Goal: Task Accomplishment & Management: Manage account settings

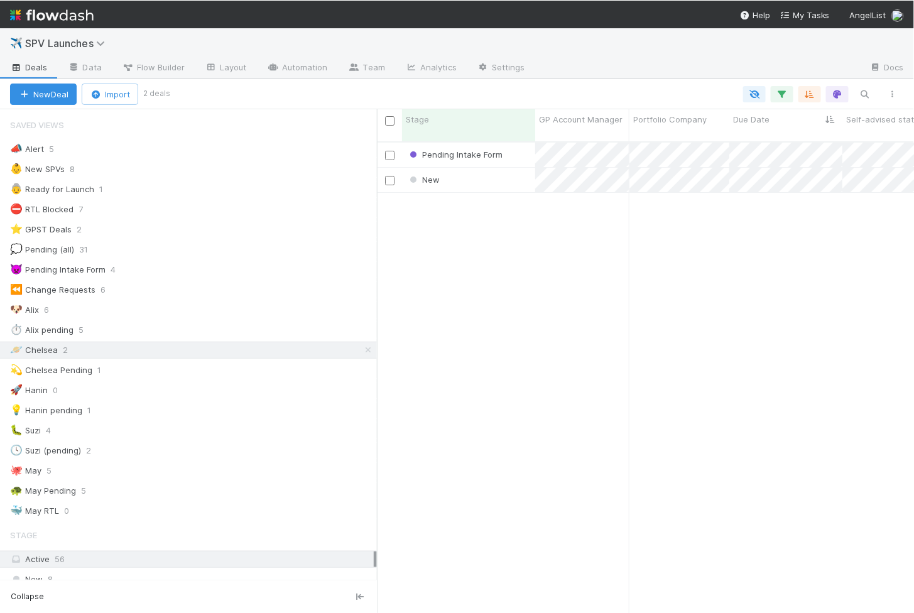
scroll to position [482, 537]
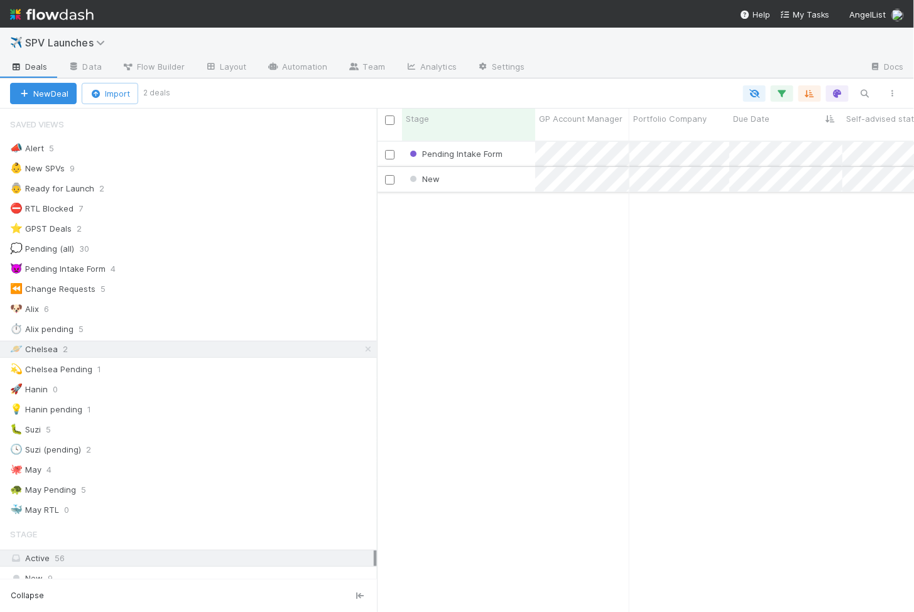
click at [499, 168] on div "New" at bounding box center [468, 179] width 133 height 24
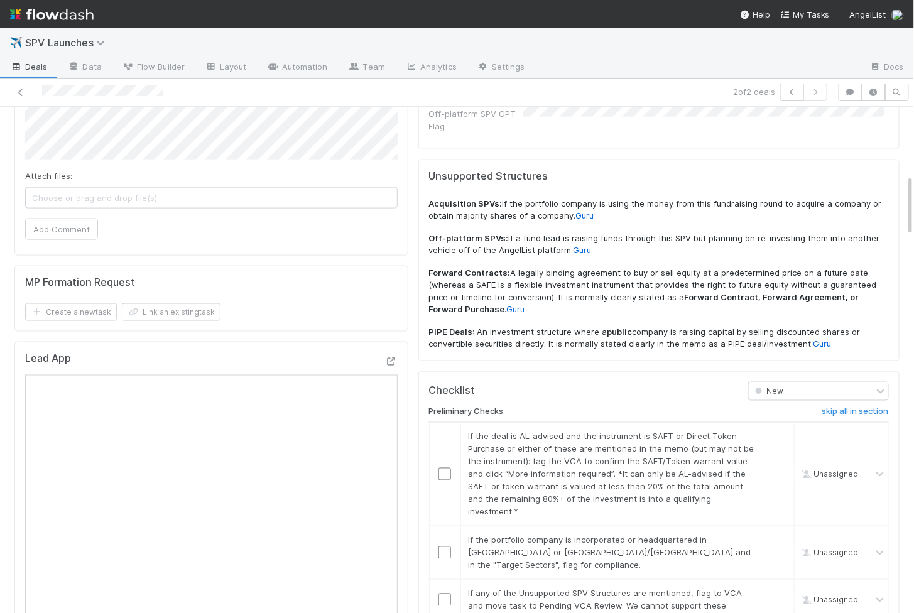
scroll to position [815, 0]
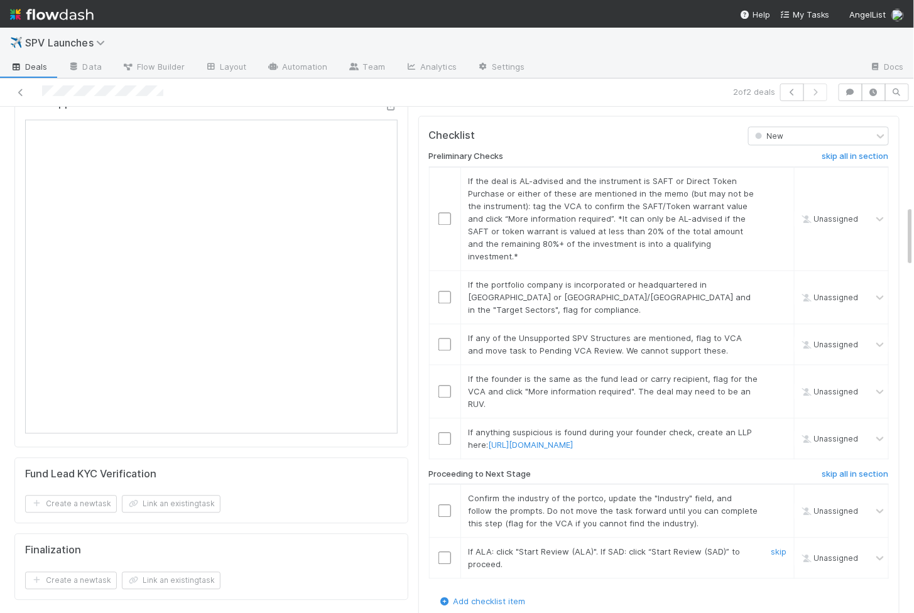
click at [439, 552] on input "checkbox" at bounding box center [444, 558] width 13 height 13
click at [440, 505] on input "checkbox" at bounding box center [444, 511] width 13 height 13
click at [448, 433] on input "checkbox" at bounding box center [444, 439] width 13 height 13
click at [450, 386] on input "checkbox" at bounding box center [444, 392] width 13 height 13
click at [445, 338] on input "checkbox" at bounding box center [444, 344] width 13 height 13
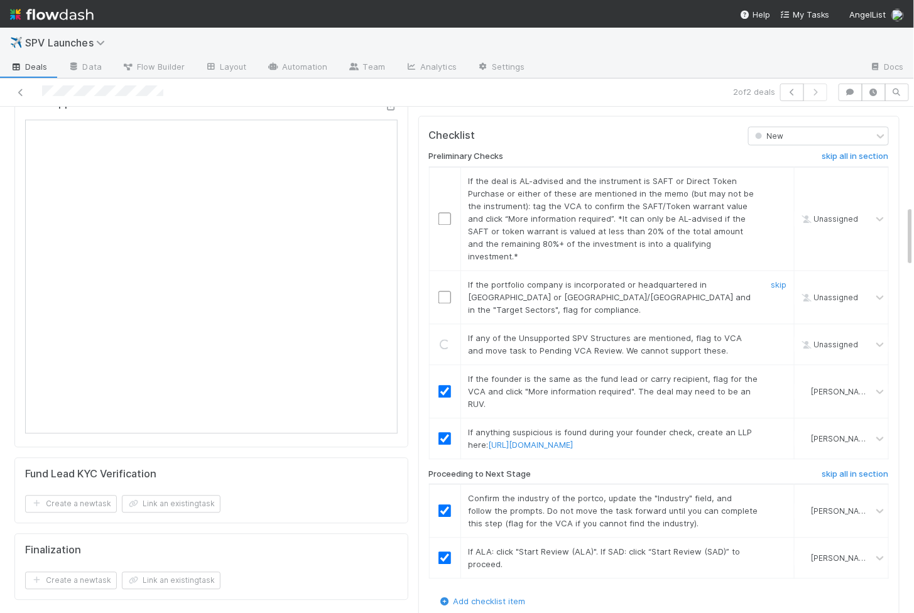
click at [446, 271] on td at bounding box center [444, 297] width 31 height 53
click at [443, 213] on input "checkbox" at bounding box center [444, 219] width 13 height 13
click at [442, 271] on td at bounding box center [444, 297] width 31 height 53
checkbox input "true"
click at [442, 271] on td at bounding box center [444, 297] width 31 height 53
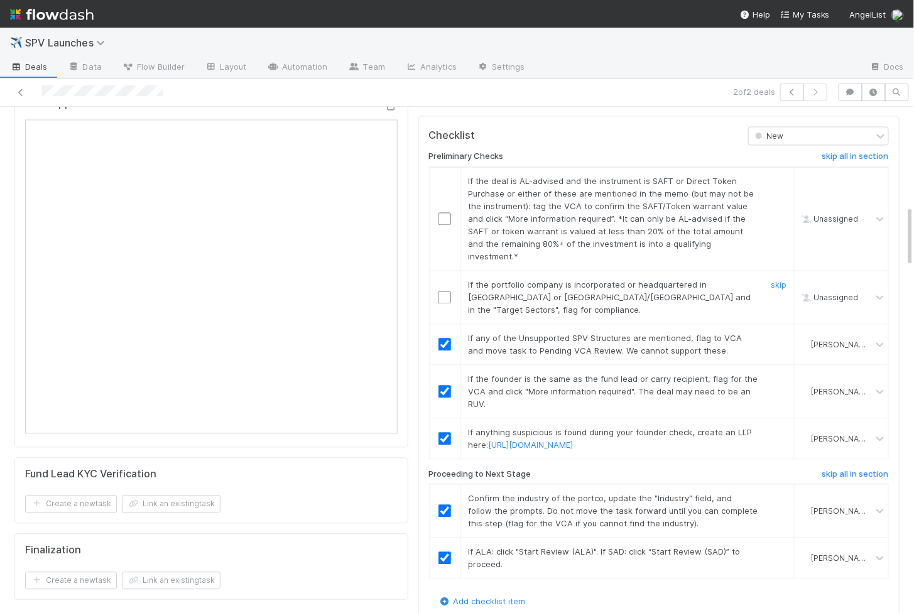
click at [443, 291] on input "checkbox" at bounding box center [444, 297] width 13 height 13
click at [447, 213] on input "checkbox" at bounding box center [444, 219] width 13 height 13
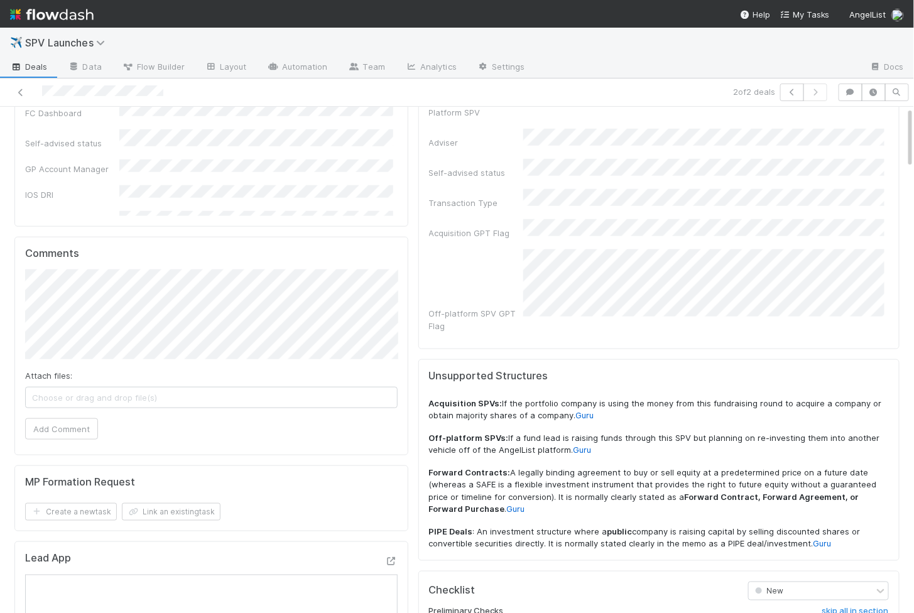
scroll to position [0, 0]
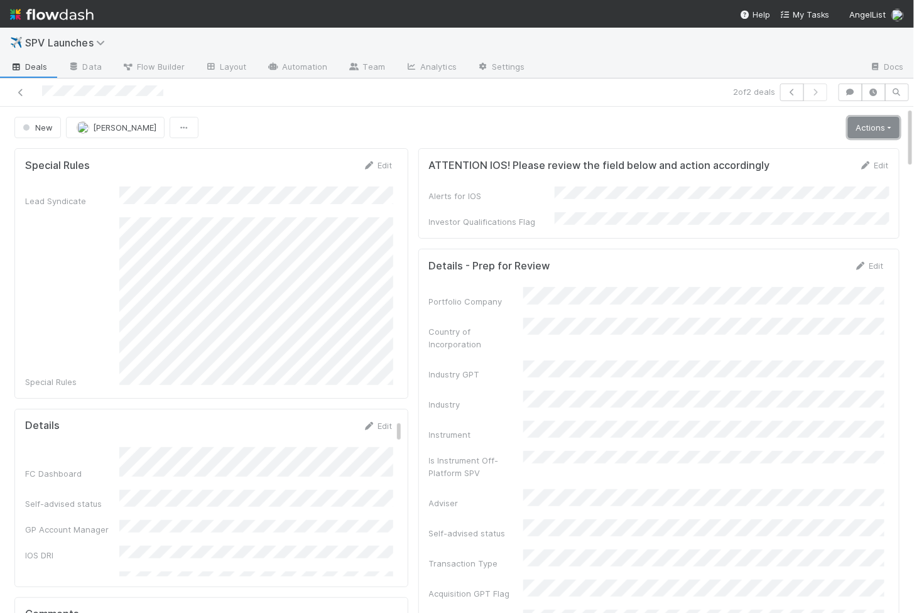
click at [865, 123] on link "Actions" at bounding box center [873, 127] width 51 height 21
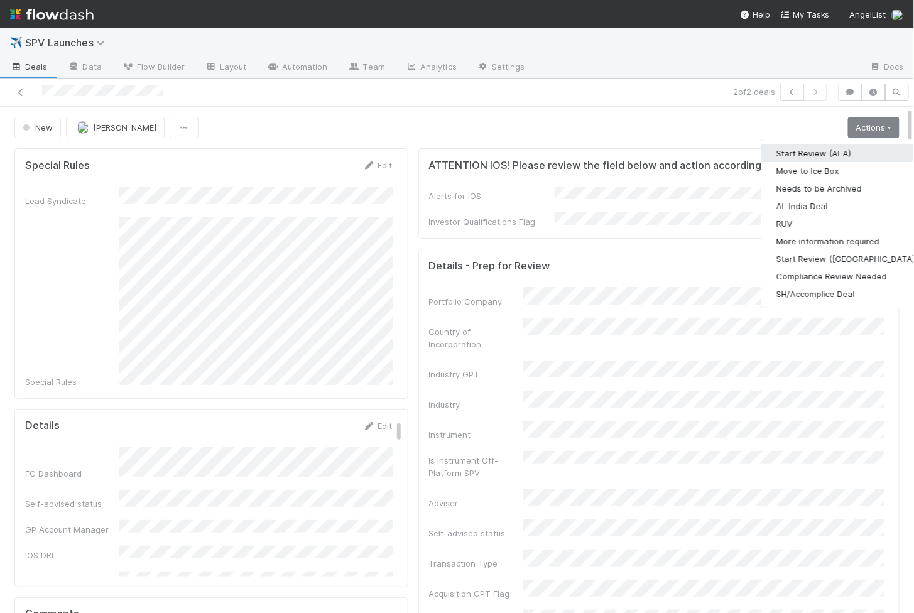
click at [830, 153] on button "Start Review (ALA)" at bounding box center [846, 153] width 171 height 18
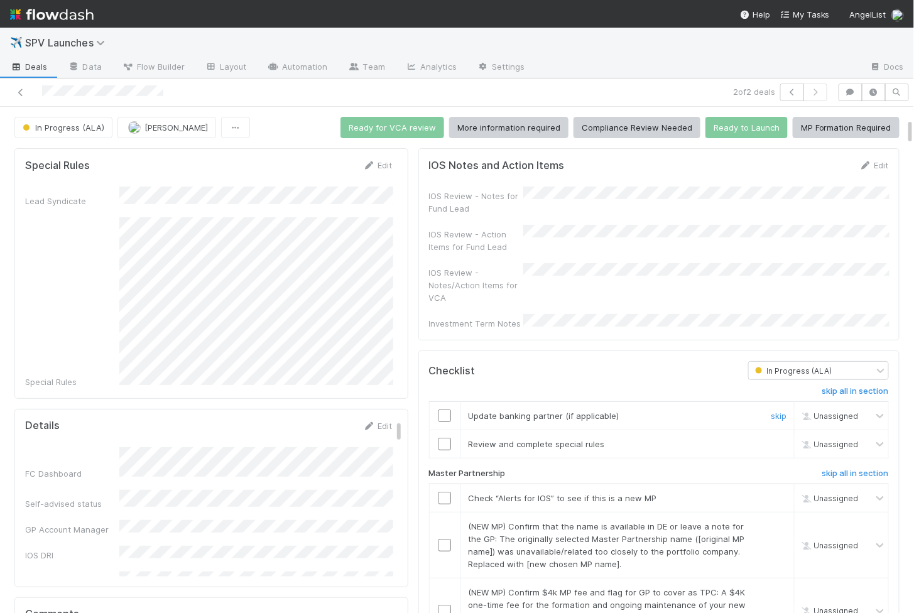
click at [441, 409] on input "checkbox" at bounding box center [444, 415] width 13 height 13
click at [441, 438] on input "checkbox" at bounding box center [444, 444] width 13 height 13
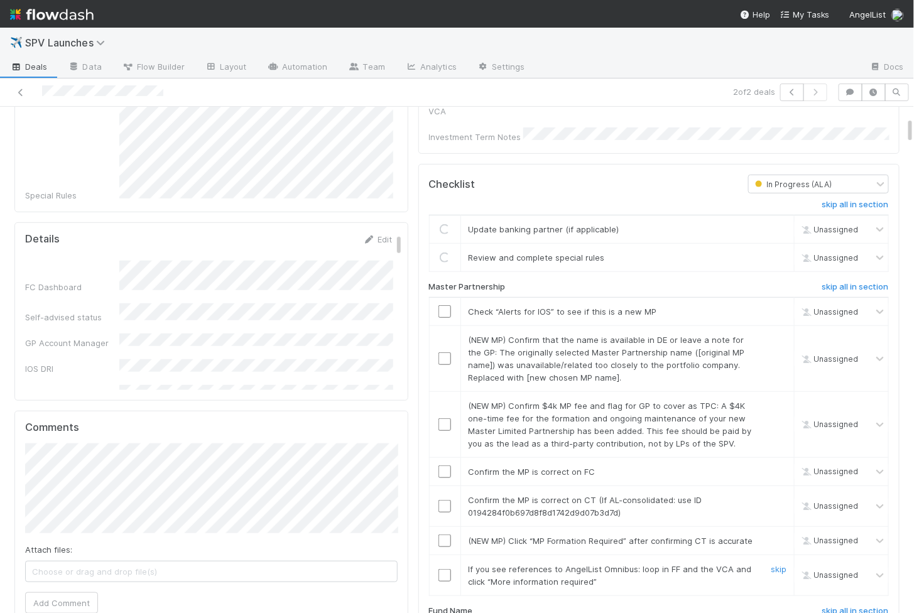
click at [444, 569] on input "checkbox" at bounding box center [444, 575] width 13 height 13
click at [444, 534] on input "checkbox" at bounding box center [444, 540] width 13 height 13
click at [443, 500] on input "checkbox" at bounding box center [444, 506] width 13 height 13
click at [443, 465] on input "checkbox" at bounding box center [444, 471] width 13 height 13
checkbox input "true"
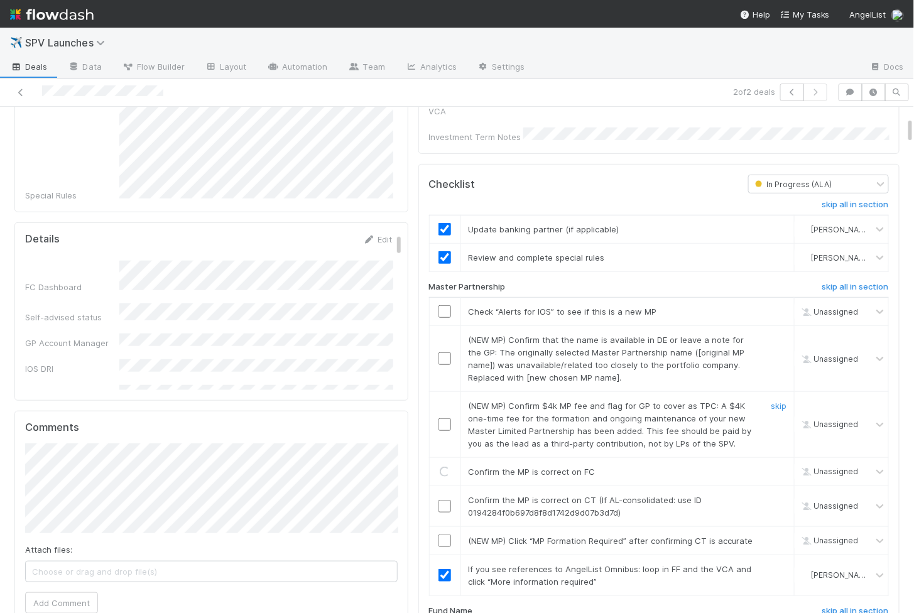
click at [445, 396] on td at bounding box center [444, 424] width 31 height 66
click at [445, 418] on input "checkbox" at bounding box center [444, 424] width 13 height 13
click at [446, 352] on input "checkbox" at bounding box center [444, 358] width 13 height 13
click at [444, 305] on input "checkbox" at bounding box center [444, 311] width 13 height 13
click at [445, 500] on input "checkbox" at bounding box center [444, 506] width 13 height 13
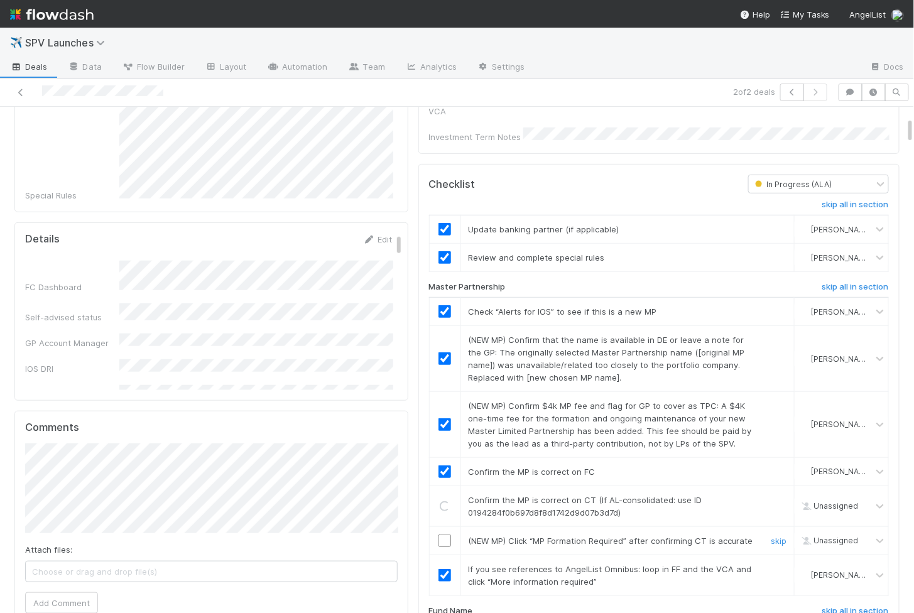
click at [445, 526] on td at bounding box center [444, 540] width 31 height 28
click at [445, 534] on input "checkbox" at bounding box center [444, 540] width 13 height 13
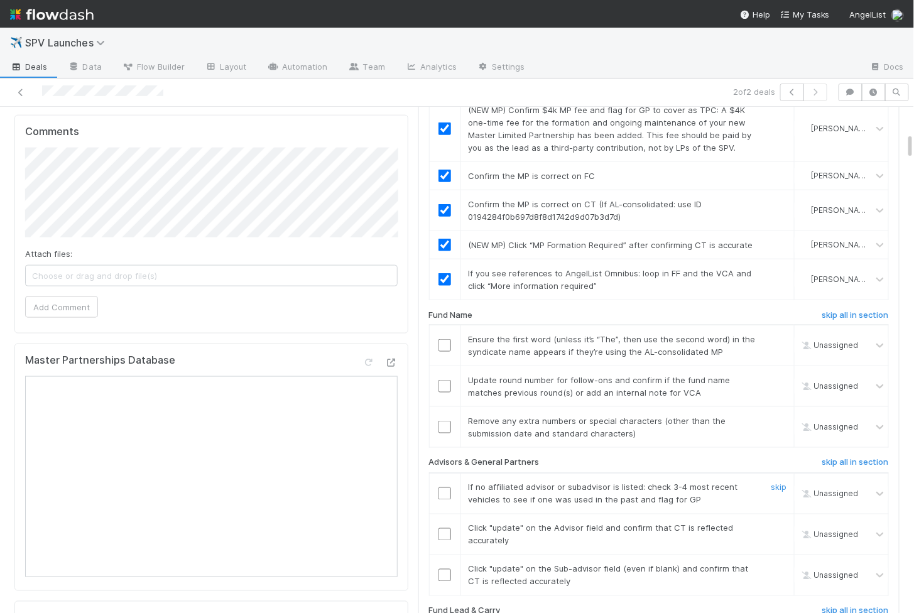
scroll to position [489, 0]
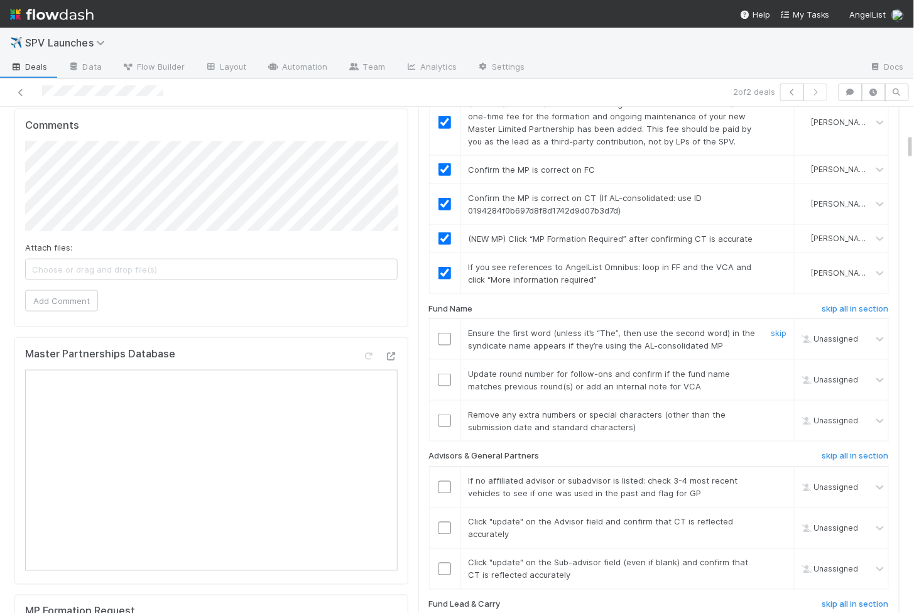
click at [448, 333] on input "checkbox" at bounding box center [444, 339] width 13 height 13
click at [440, 374] on input "checkbox" at bounding box center [444, 380] width 13 height 13
click at [441, 414] on input "checkbox" at bounding box center [444, 420] width 13 height 13
click at [443, 333] on input "checkbox" at bounding box center [444, 339] width 13 height 13
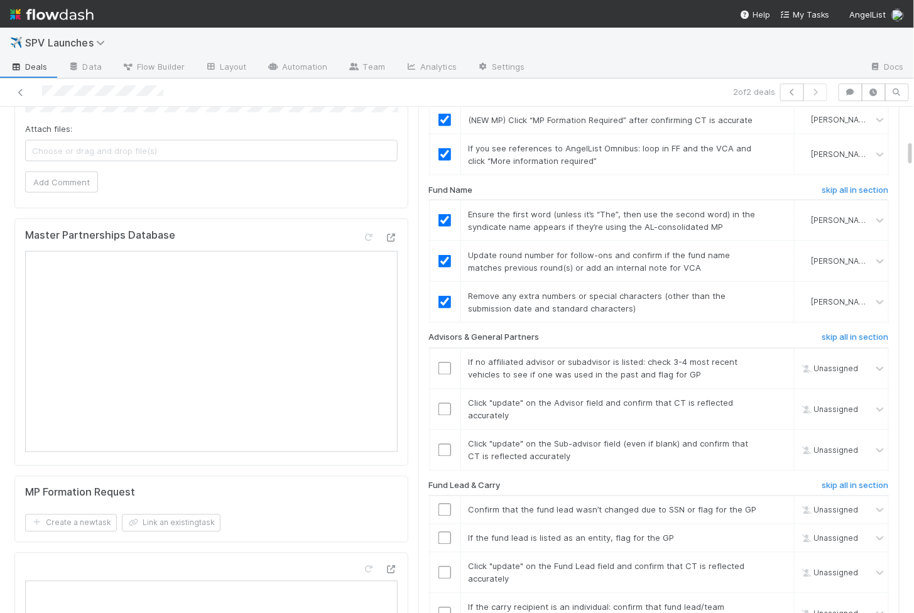
scroll to position [614, 0]
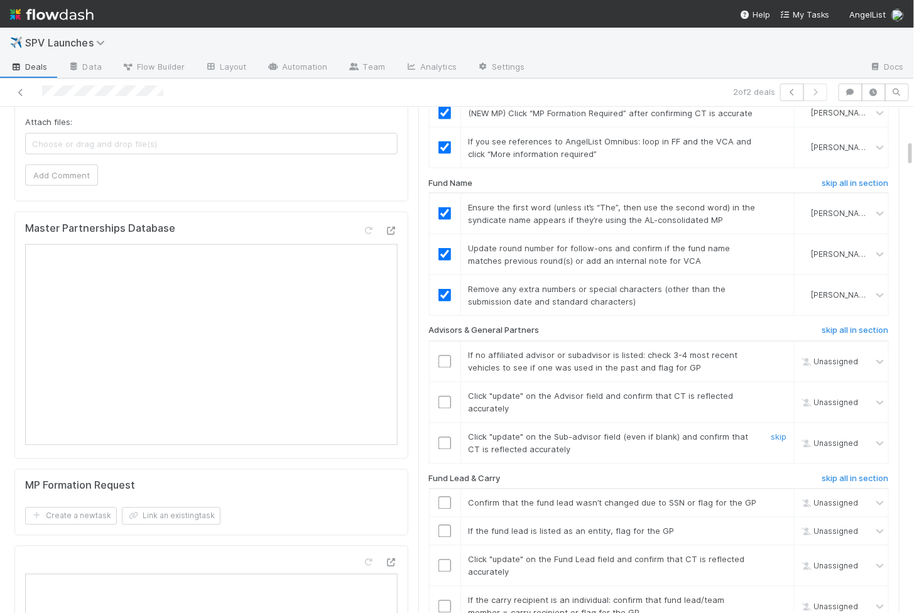
click at [445, 437] on input "checkbox" at bounding box center [444, 443] width 13 height 13
click at [441, 396] on input "checkbox" at bounding box center [444, 402] width 13 height 13
click at [442, 355] on input "checkbox" at bounding box center [444, 361] width 13 height 13
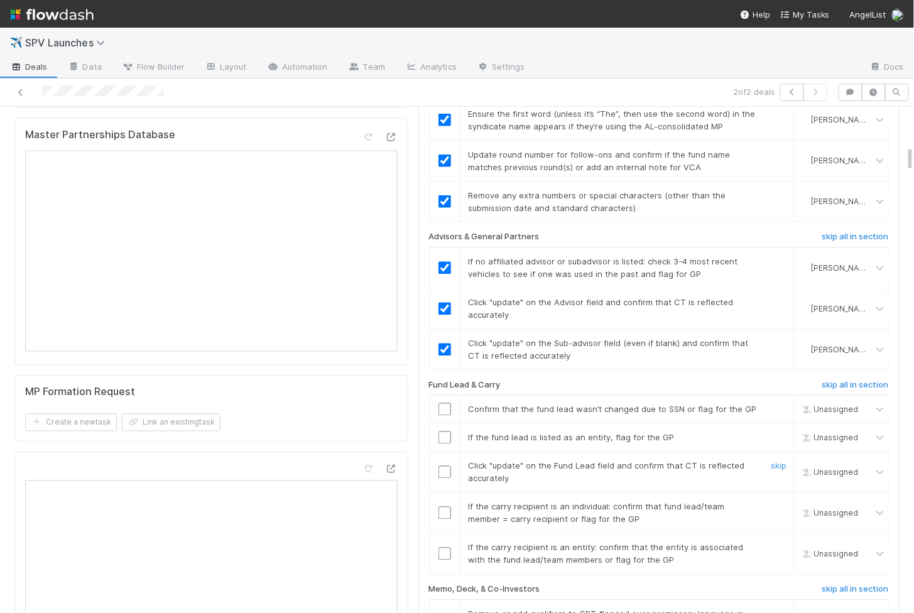
scroll to position [718, 0]
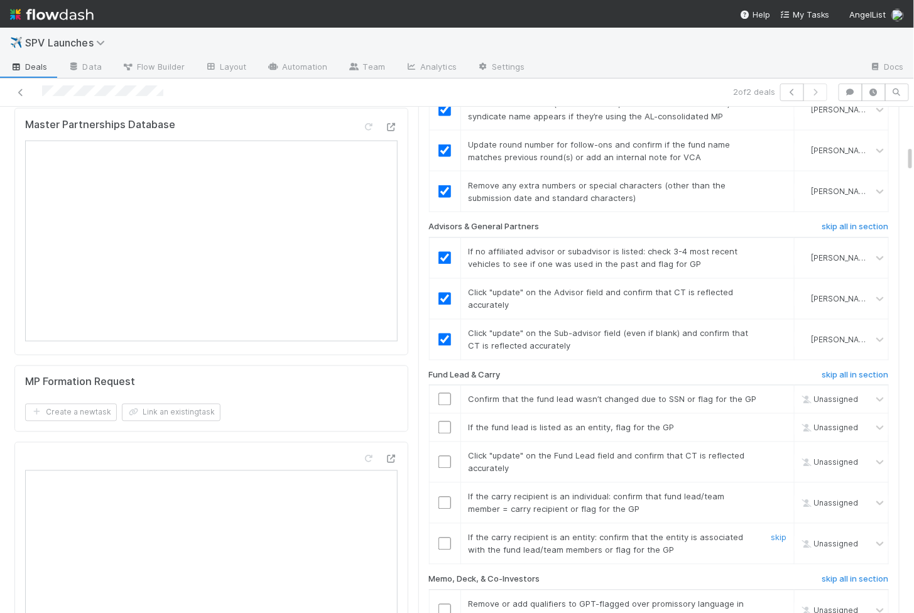
click at [445, 538] on input "checkbox" at bounding box center [444, 544] width 13 height 13
click at [446, 497] on input "checkbox" at bounding box center [444, 503] width 13 height 13
click at [446, 456] on input "checkbox" at bounding box center [444, 462] width 13 height 13
click at [441, 393] on input "checkbox" at bounding box center [444, 399] width 13 height 13
click at [441, 421] on input "checkbox" at bounding box center [444, 427] width 13 height 13
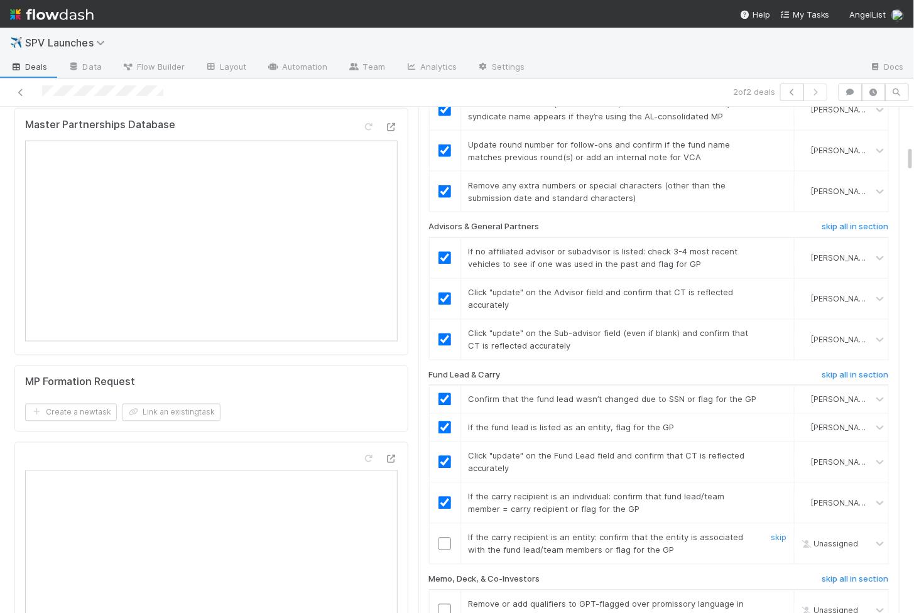
click at [441, 538] on input "checkbox" at bounding box center [444, 544] width 13 height 13
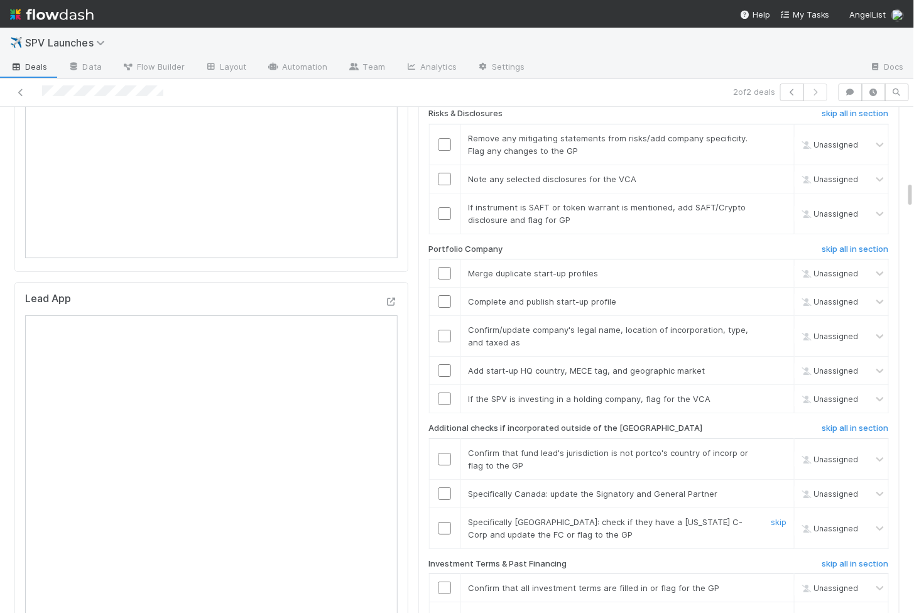
scroll to position [1390, 0]
click at [837, 422] on h6 "skip all in section" at bounding box center [855, 427] width 67 height 10
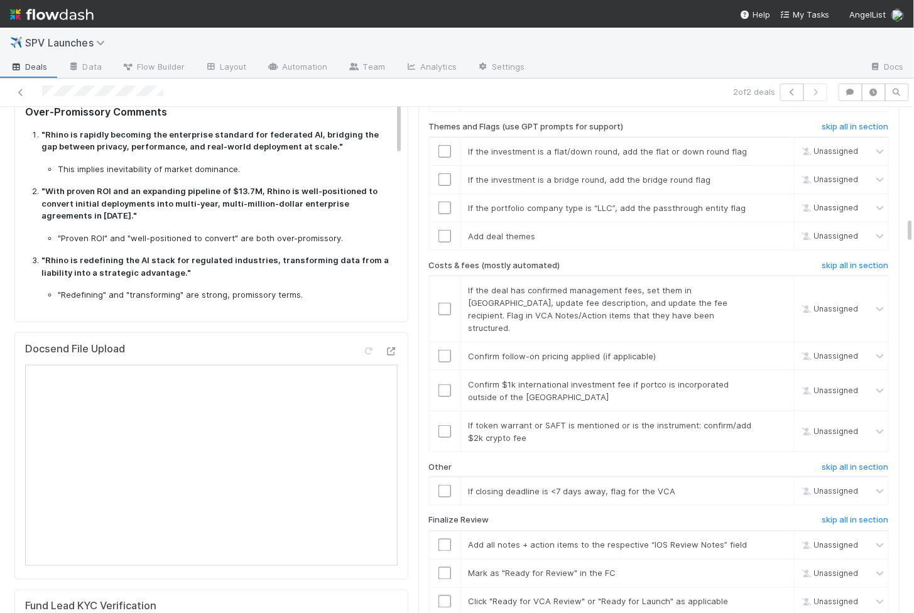
scroll to position [2052, 0]
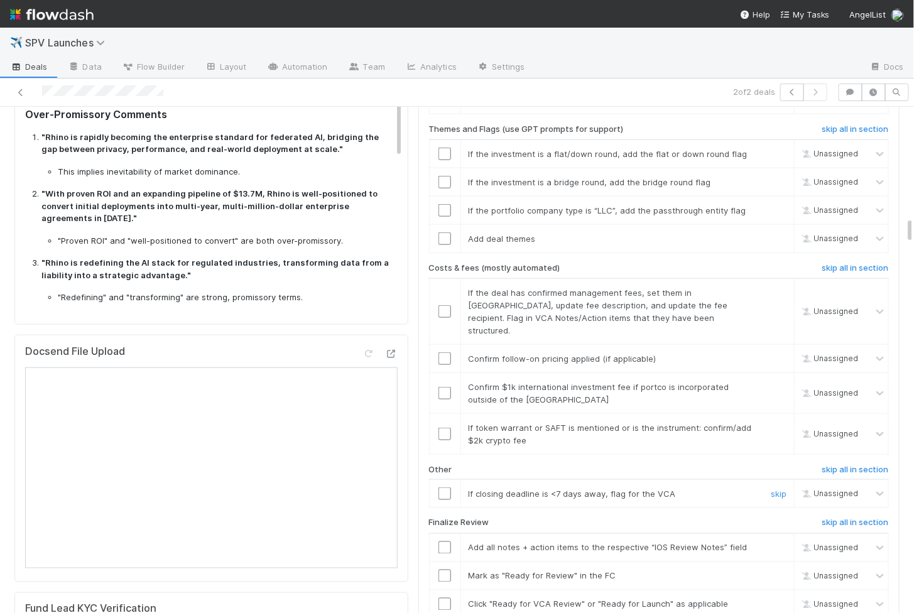
click at [445, 487] on input "checkbox" at bounding box center [444, 493] width 13 height 13
click at [444, 428] on input "checkbox" at bounding box center [444, 434] width 13 height 13
click at [444, 372] on td at bounding box center [444, 392] width 31 height 41
click at [444, 387] on input "checkbox" at bounding box center [444, 393] width 13 height 13
click at [444, 352] on input "checkbox" at bounding box center [444, 358] width 13 height 13
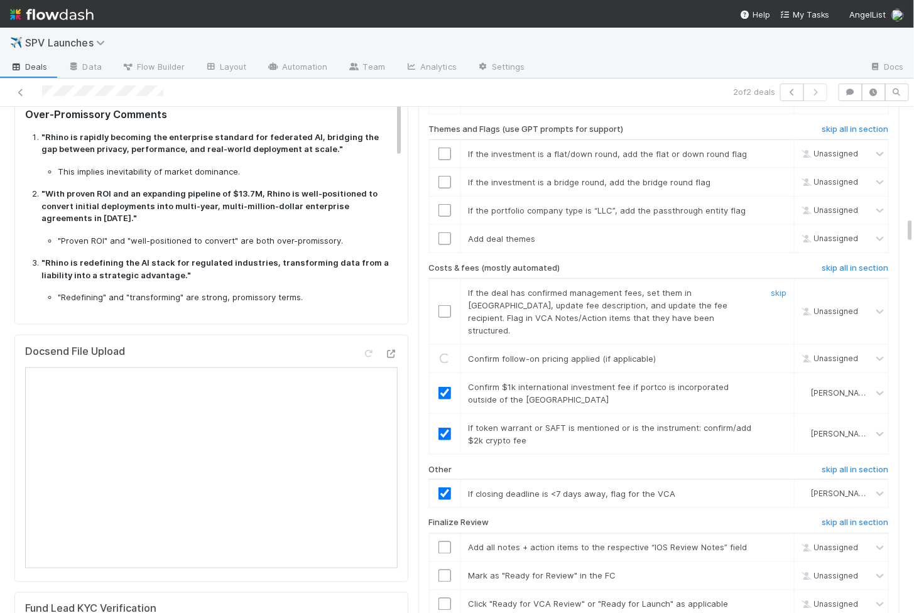
click at [446, 305] on input "checkbox" at bounding box center [444, 311] width 13 height 13
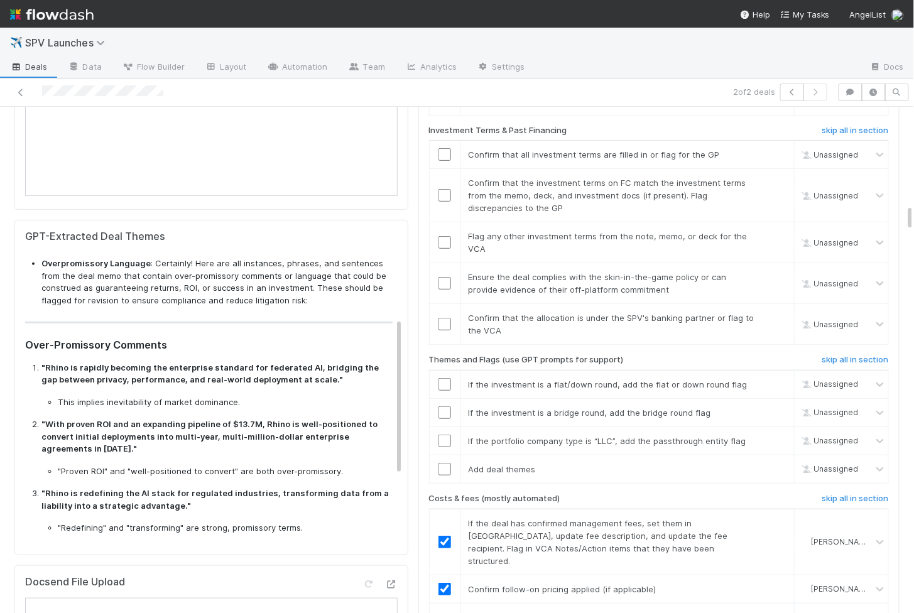
scroll to position [310, 0]
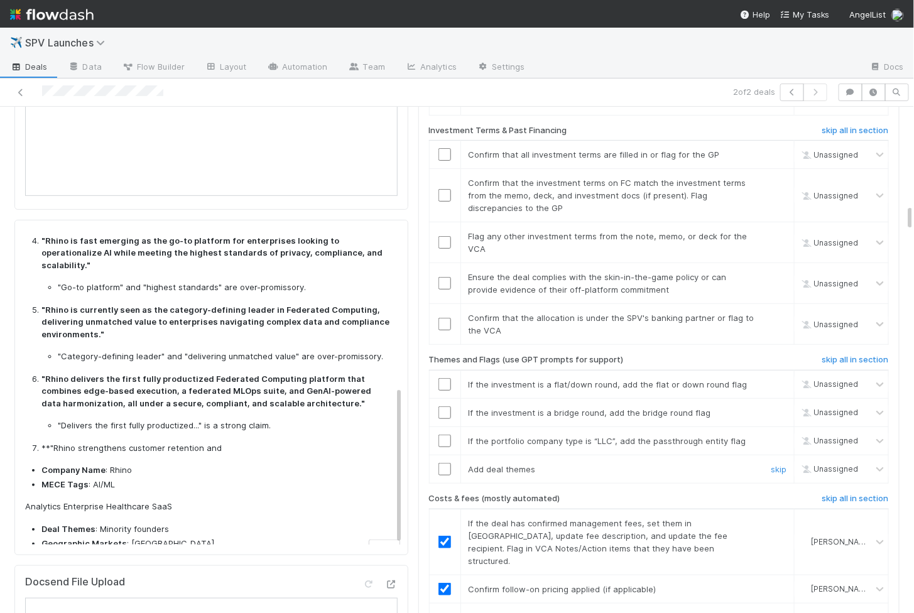
click at [448, 463] on input "checkbox" at bounding box center [444, 469] width 13 height 13
click at [449, 435] on input "checkbox" at bounding box center [444, 441] width 13 height 13
click at [448, 398] on td at bounding box center [444, 412] width 31 height 28
click at [447, 406] on input "checkbox" at bounding box center [444, 412] width 13 height 13
click at [446, 378] on input "checkbox" at bounding box center [444, 384] width 13 height 13
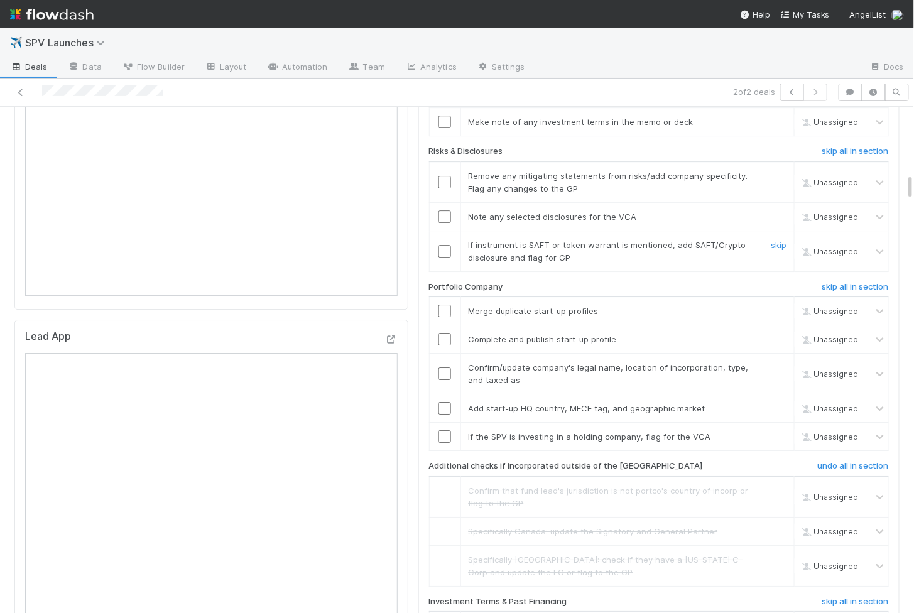
checkbox input "true"
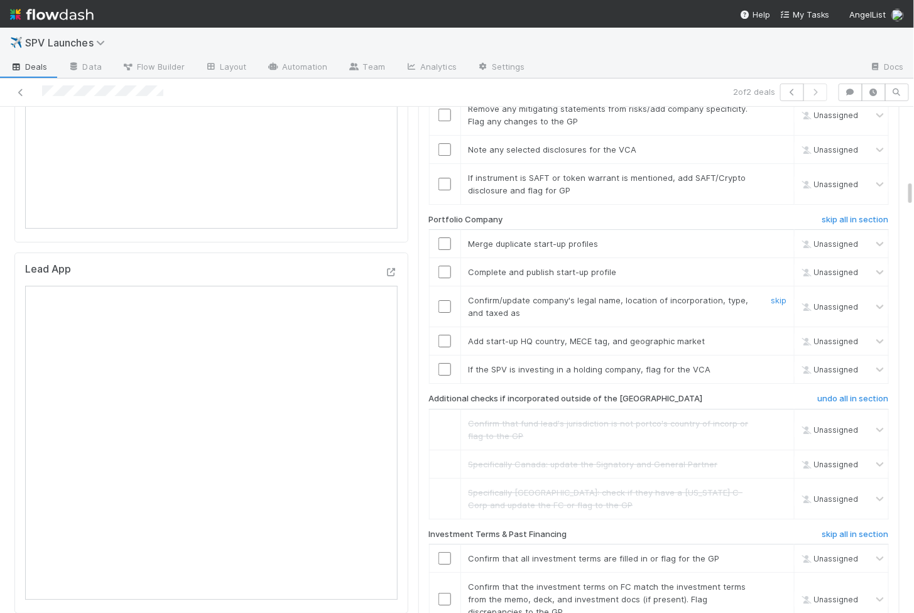
scroll to position [1363, 0]
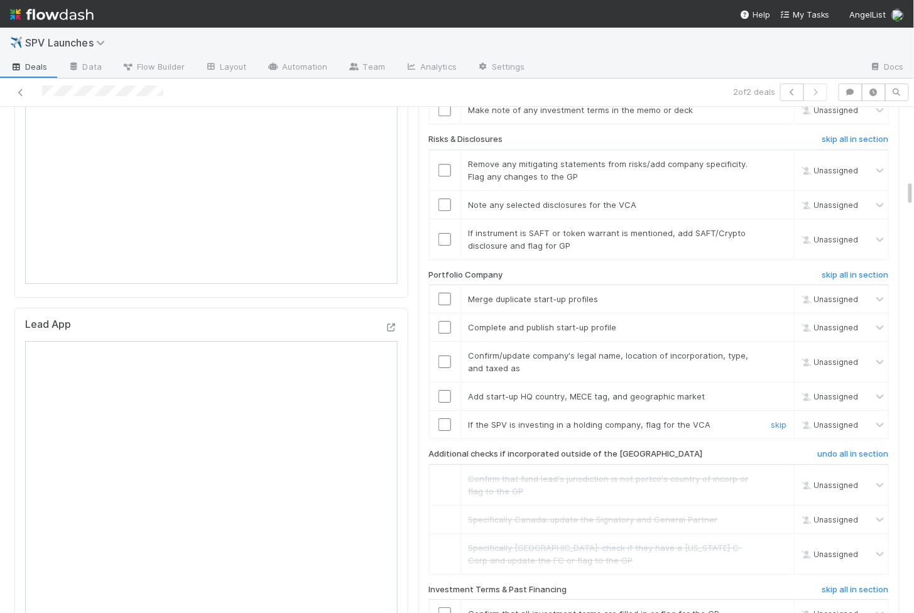
click at [446, 418] on input "checkbox" at bounding box center [444, 424] width 13 height 13
click at [446, 390] on input "checkbox" at bounding box center [444, 396] width 13 height 13
click at [446, 343] on td at bounding box center [444, 362] width 31 height 41
click at [446, 355] on input "checkbox" at bounding box center [444, 361] width 13 height 13
checkbox input "true"
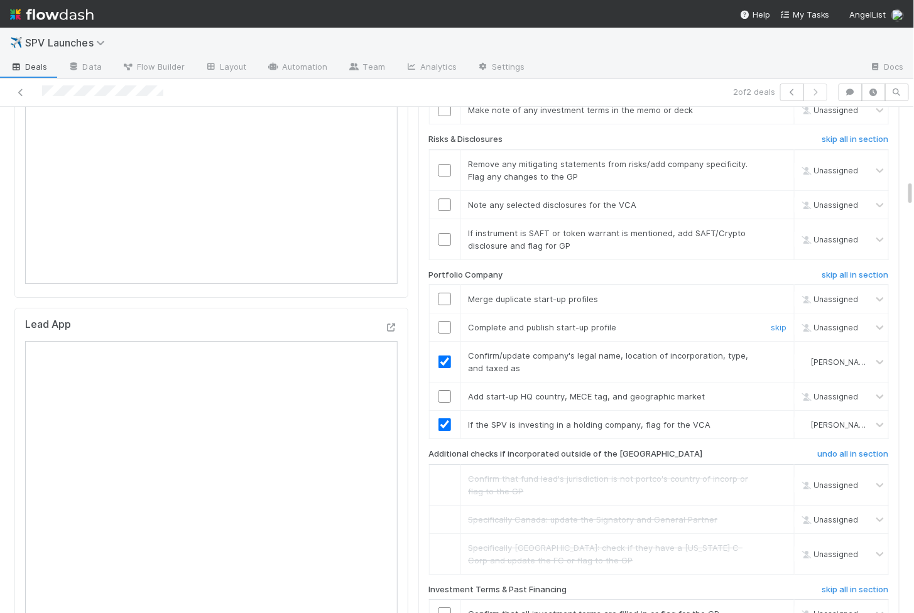
click at [446, 321] on input "checkbox" at bounding box center [444, 327] width 13 height 13
click at [446, 293] on input "checkbox" at bounding box center [444, 299] width 13 height 13
click at [446, 390] on input "checkbox" at bounding box center [444, 396] width 13 height 13
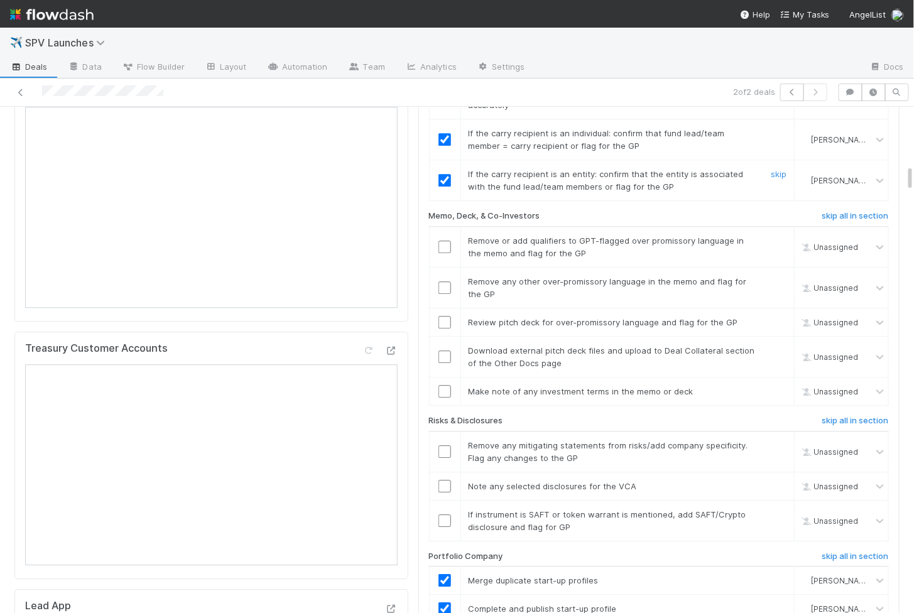
scroll to position [1078, 0]
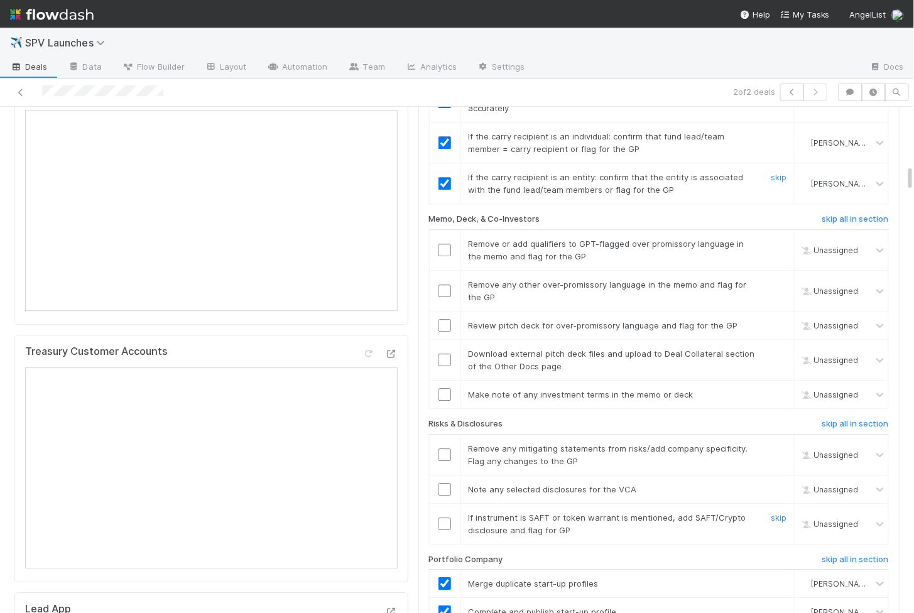
click at [444, 517] on input "checkbox" at bounding box center [444, 523] width 13 height 13
click at [445, 483] on input "checkbox" at bounding box center [444, 489] width 13 height 13
click at [445, 448] on input "checkbox" at bounding box center [444, 454] width 13 height 13
click at [442, 517] on input "checkbox" at bounding box center [444, 523] width 13 height 13
click at [450, 354] on input "checkbox" at bounding box center [444, 360] width 13 height 13
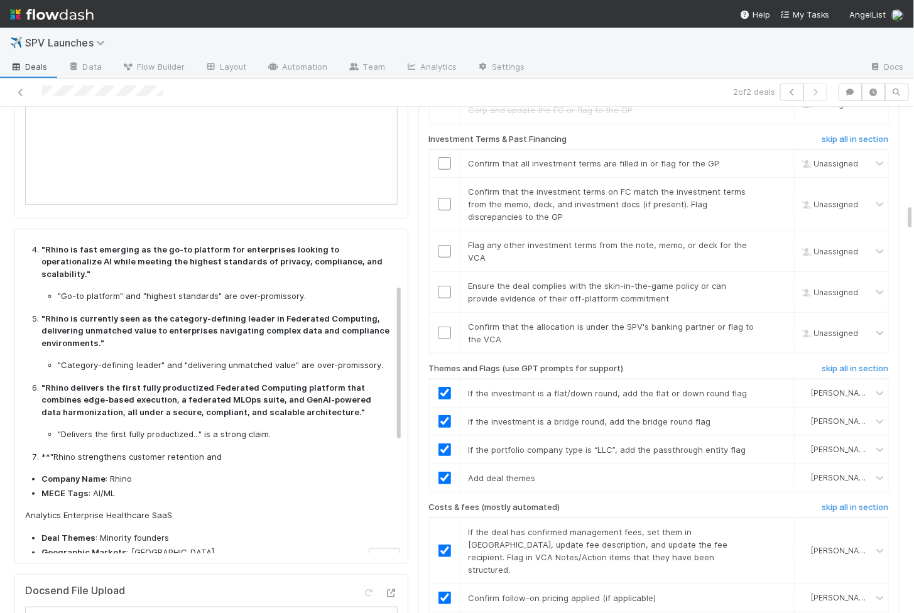
scroll to position [0, 0]
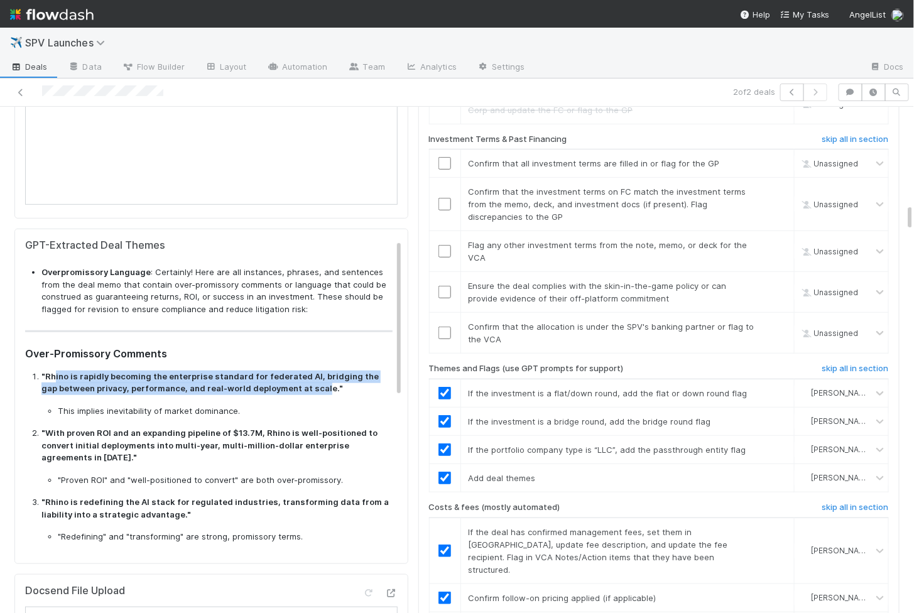
drag, startPoint x: 54, startPoint y: 364, endPoint x: 301, endPoint y: 377, distance: 247.8
click at [301, 377] on strong ""Rhino is rapidly becoming the enterprise standard for federated AI, bridging t…" at bounding box center [209, 382] width 337 height 23
copy strong "ino is rapidly becoming the enterprise standard for federated AI, bridging the …"
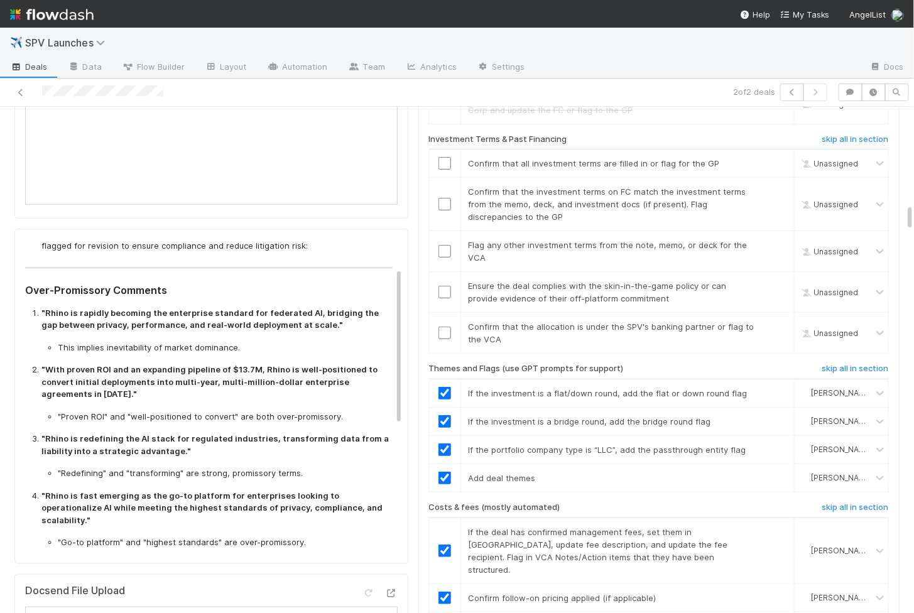
scroll to position [67, 0]
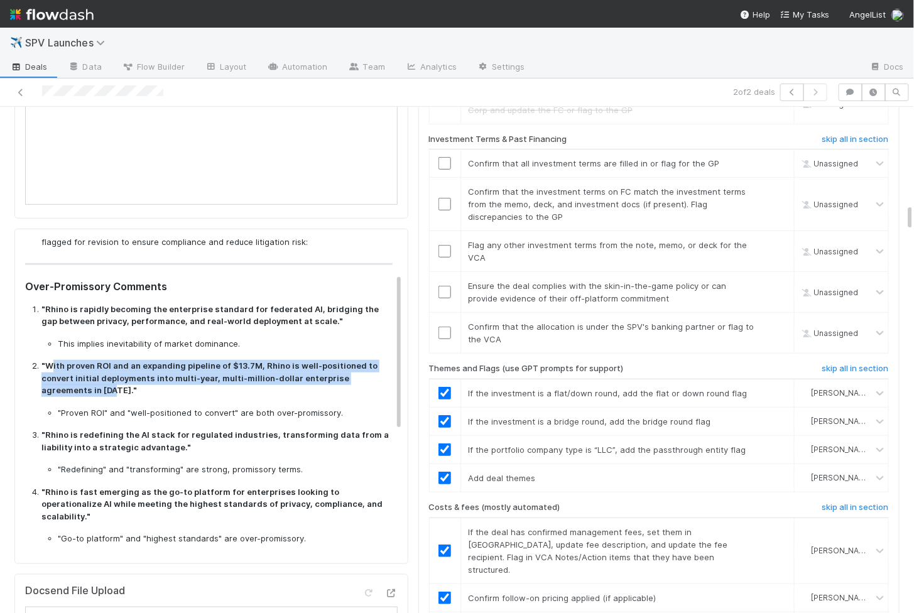
drag, startPoint x: 51, startPoint y: 351, endPoint x: 58, endPoint y: 372, distance: 22.3
click at [58, 372] on strong ""With proven ROI and an expanding pipeline of $13.7M, Rhino is well-positioned …" at bounding box center [209, 377] width 336 height 35
copy strong "ith proven ROI and an expanding pipeline of $13.7M, Rhino is well-positioned to…"
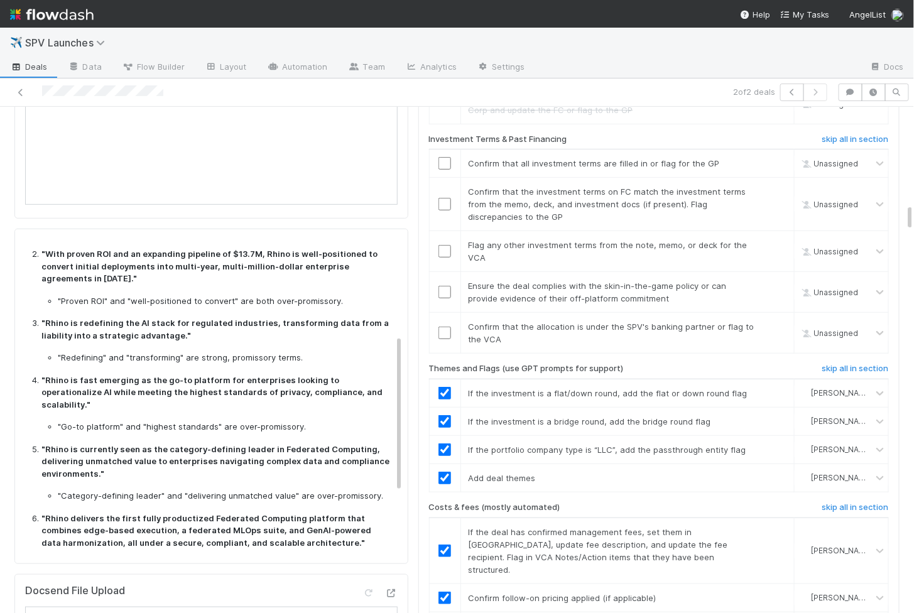
scroll to position [190, 0]
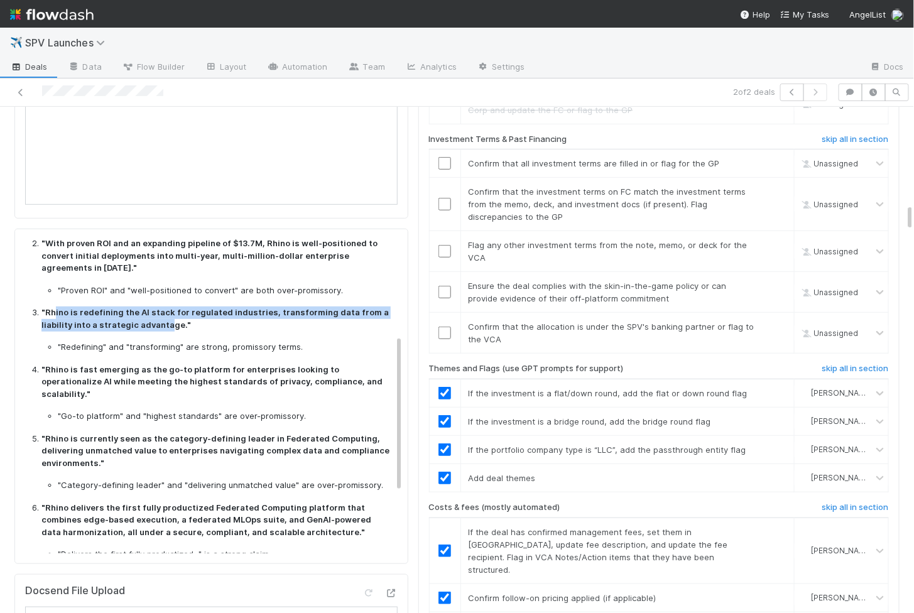
drag, startPoint x: 55, startPoint y: 299, endPoint x: 164, endPoint y: 314, distance: 110.3
click at [164, 314] on strong ""Rhino is redefining the AI stack for regulated industries, transforming data f…" at bounding box center [214, 318] width 347 height 23
copy strong "ino is redefining the AI stack for regulated industries, transforming data from…"
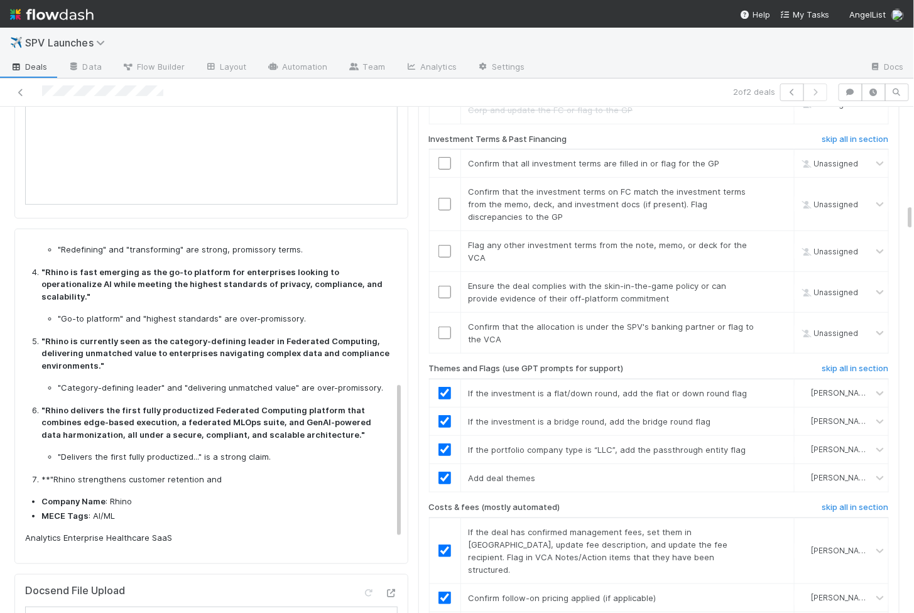
scroll to position [293, 0]
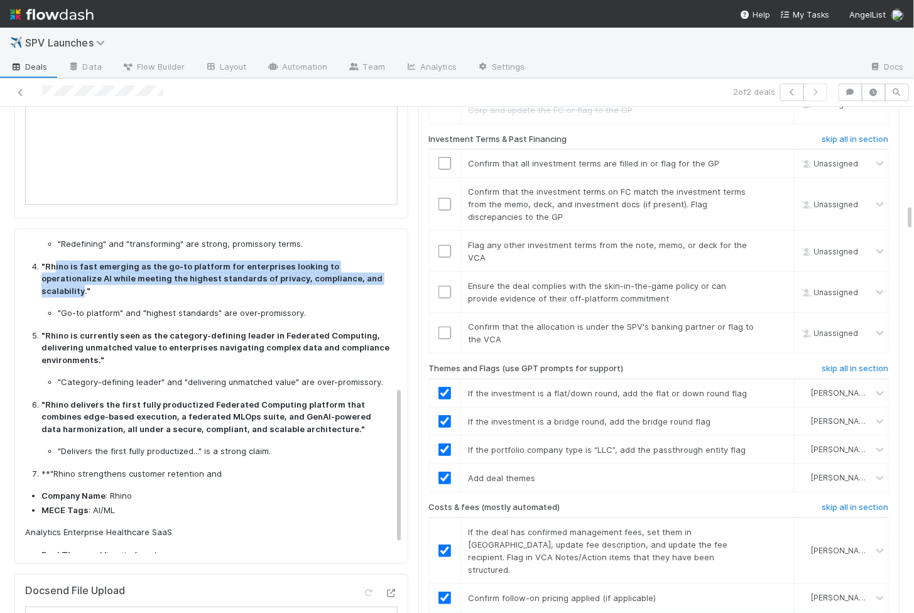
drag, startPoint x: 55, startPoint y: 254, endPoint x: 334, endPoint y: 264, distance: 279.7
click at [335, 264] on strong ""Rhino is fast emerging as the go-to platform for enterprises looking to operat…" at bounding box center [211, 278] width 341 height 35
copy strong "ino is fast emerging as the go-to platform for enterprises looking to operation…"
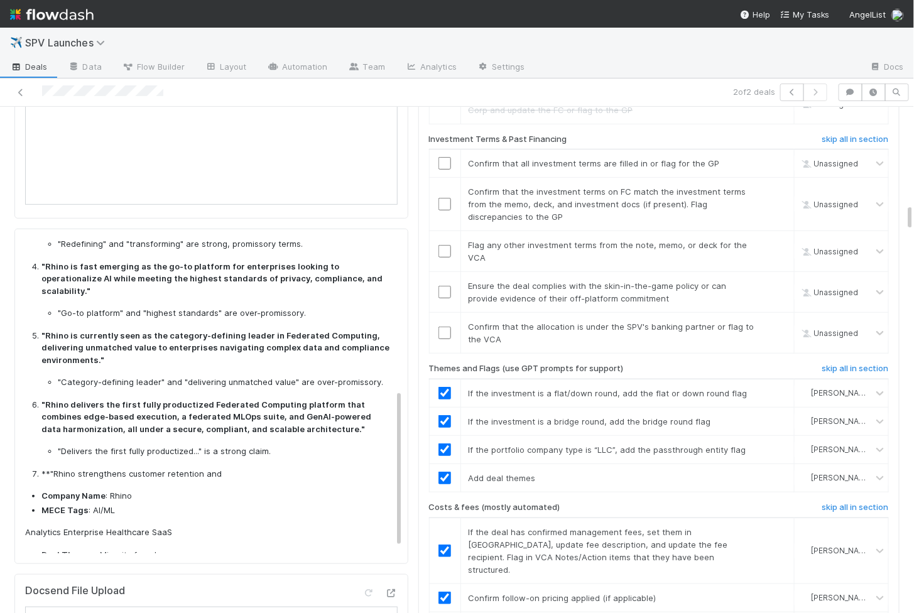
scroll to position [310, 0]
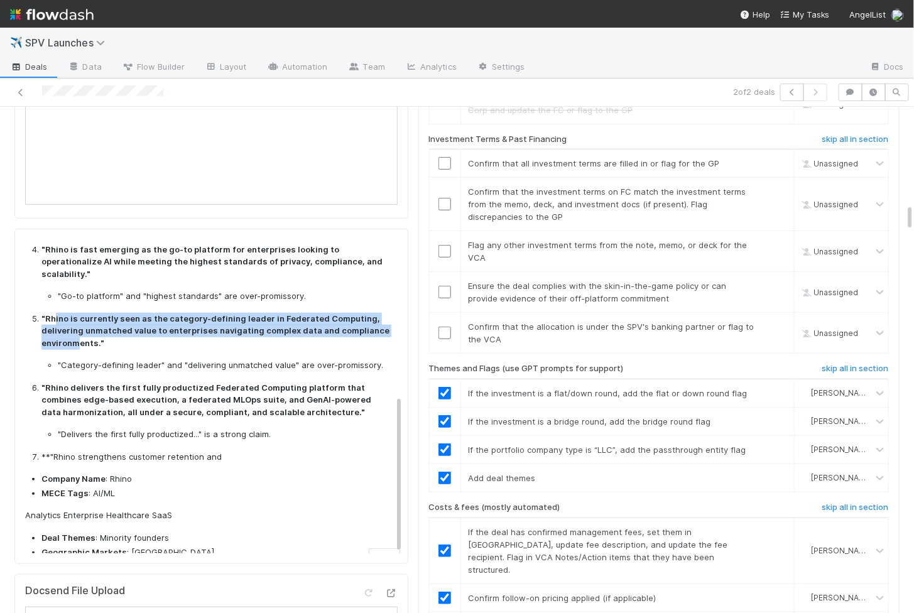
drag, startPoint x: 55, startPoint y: 293, endPoint x: 78, endPoint y: 319, distance: 34.7
click at [78, 319] on strong ""Rhino is currently seen as the category-defining leader in Federated Computing…" at bounding box center [215, 330] width 348 height 35
copy strong "ino is currently seen as the category-defining leader in Federated Computing, d…"
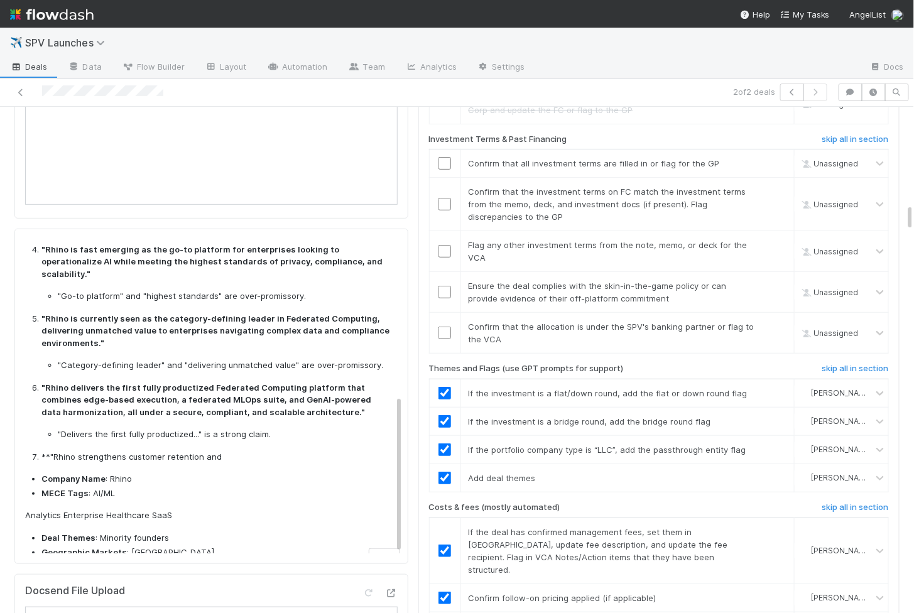
drag, startPoint x: 64, startPoint y: 360, endPoint x: 212, endPoint y: 367, distance: 148.4
click at [212, 382] on p ""Rhino delivers the first fully productized Federated Computing platform that c…" at bounding box center [216, 400] width 351 height 37
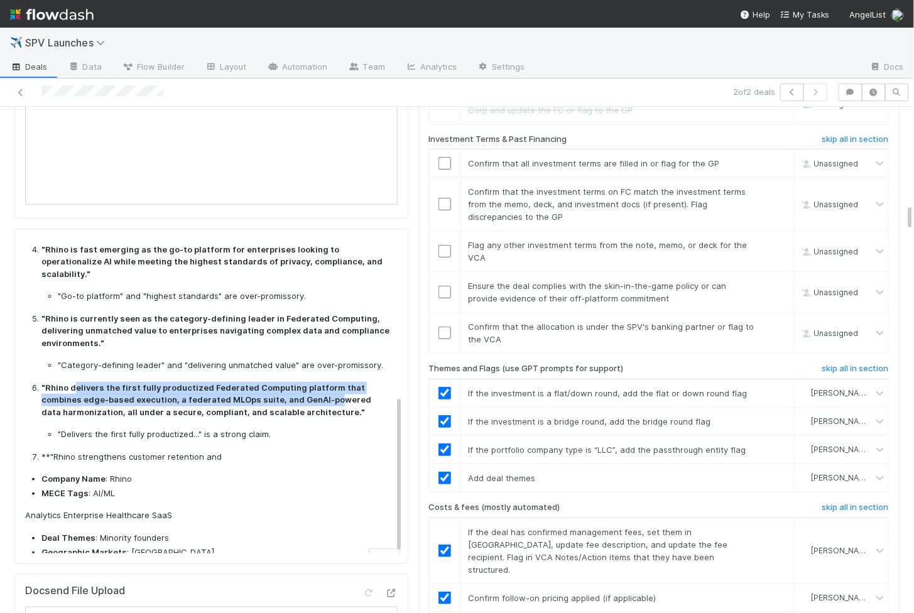
drag, startPoint x: 75, startPoint y: 358, endPoint x: 300, endPoint y: 381, distance: 226.0
click at [300, 382] on strong ""Rhino delivers the first fully productized Federated Computing platform that c…" at bounding box center [206, 399] width 330 height 35
copy strong "elivers the first fully productized Federated Computing platform that combines …"
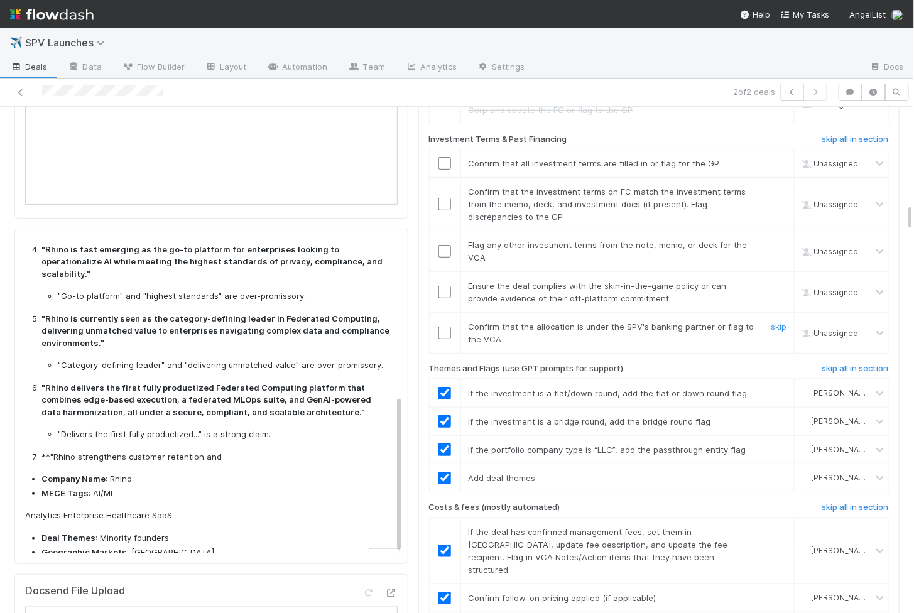
click at [445, 327] on input "checkbox" at bounding box center [444, 333] width 13 height 13
click at [442, 286] on input "checkbox" at bounding box center [444, 292] width 13 height 13
click at [441, 245] on input "checkbox" at bounding box center [444, 251] width 13 height 13
click at [443, 198] on input "checkbox" at bounding box center [444, 204] width 13 height 13
click at [443, 157] on input "checkbox" at bounding box center [444, 163] width 13 height 13
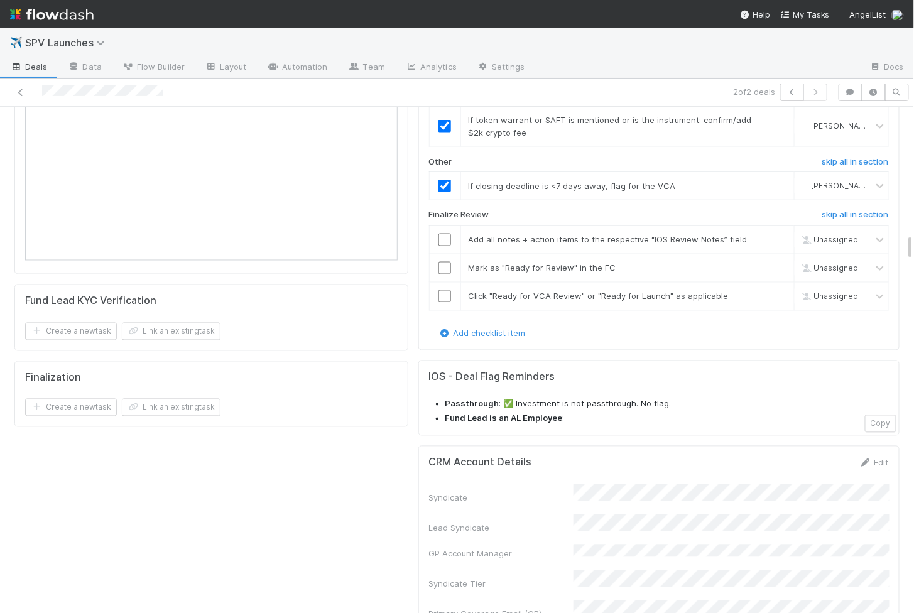
scroll to position [2321, 0]
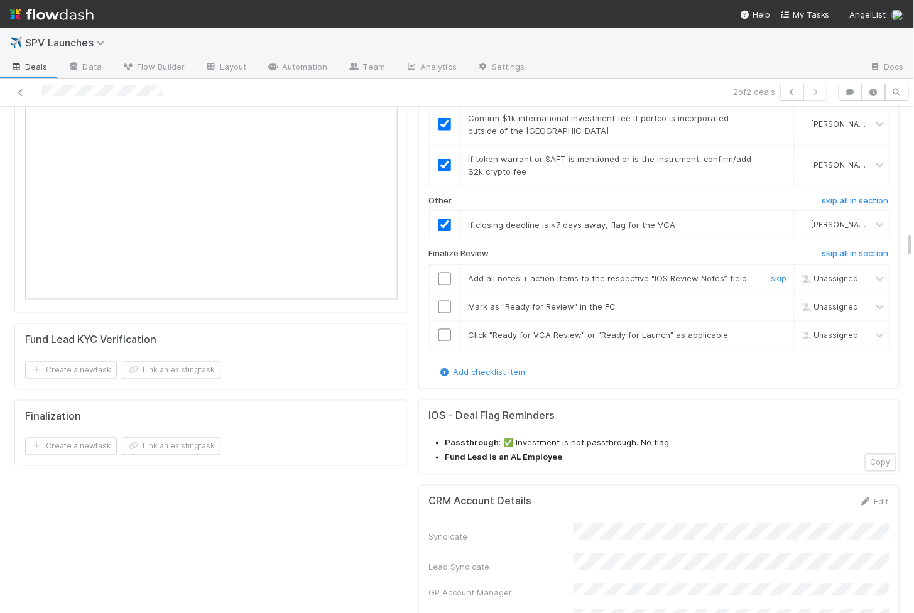
click at [445, 273] on input "checkbox" at bounding box center [444, 279] width 13 height 13
click at [443, 301] on input "checkbox" at bounding box center [444, 307] width 13 height 13
click at [443, 321] on td at bounding box center [444, 335] width 31 height 28
click at [445, 329] on input "checkbox" at bounding box center [444, 335] width 13 height 13
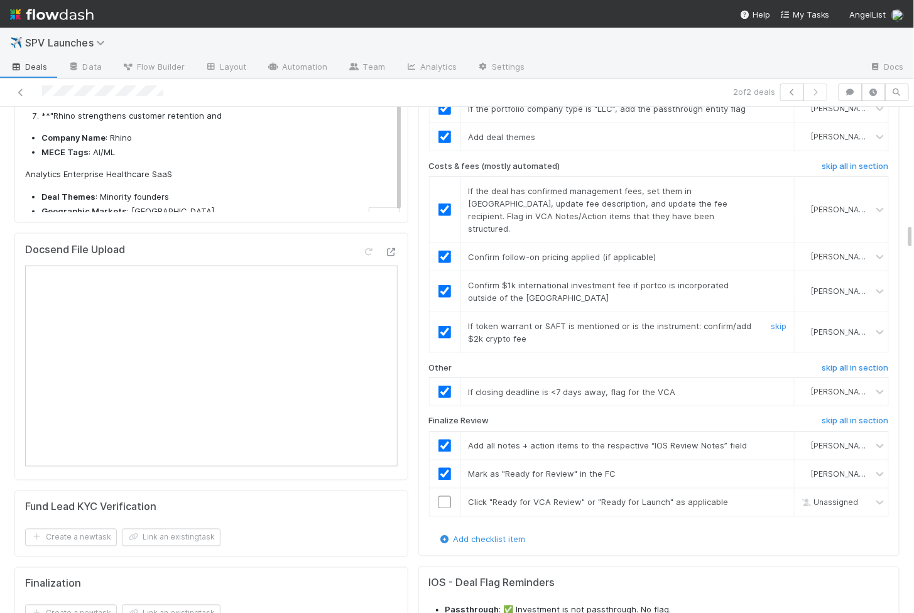
scroll to position [2169, 0]
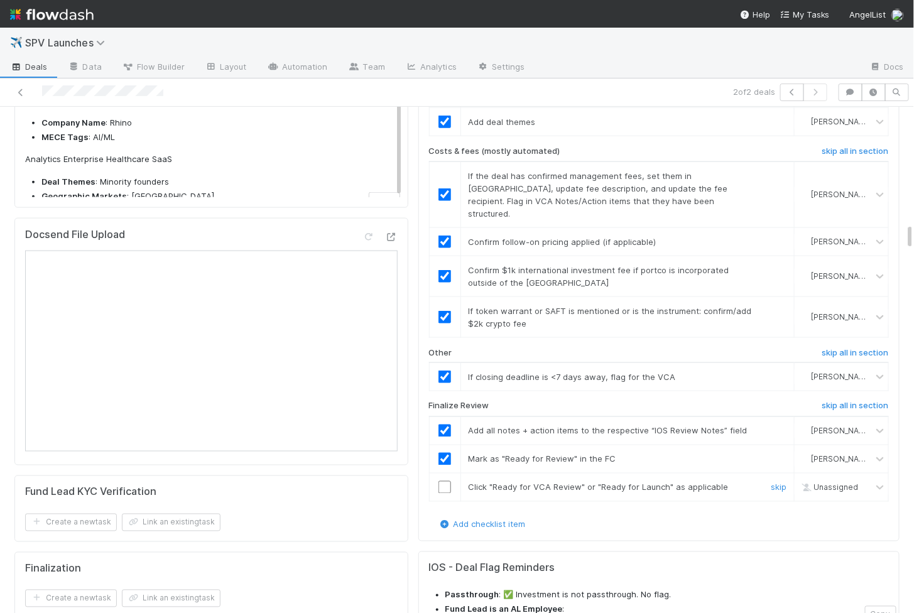
click at [442, 481] on input "checkbox" at bounding box center [444, 487] width 13 height 13
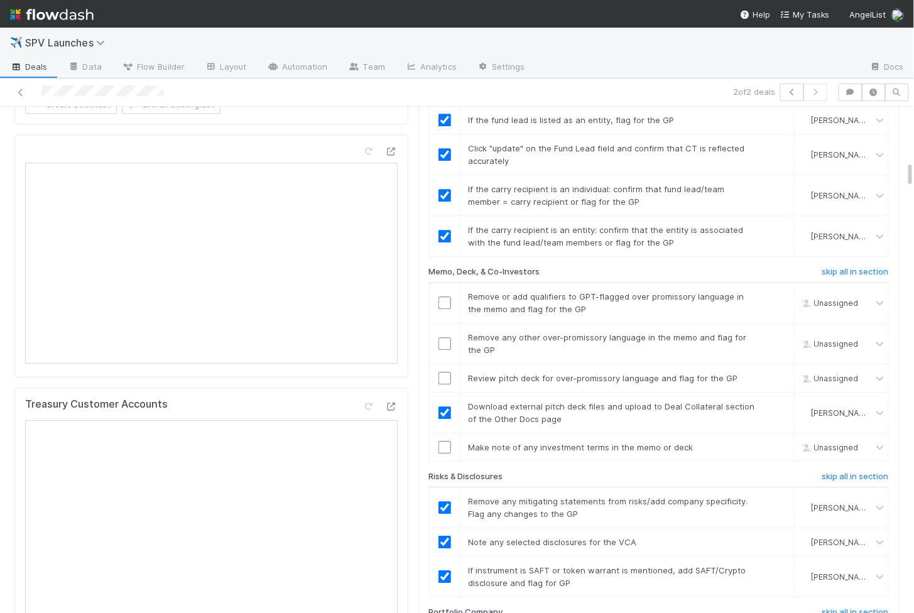
scroll to position [1034, 0]
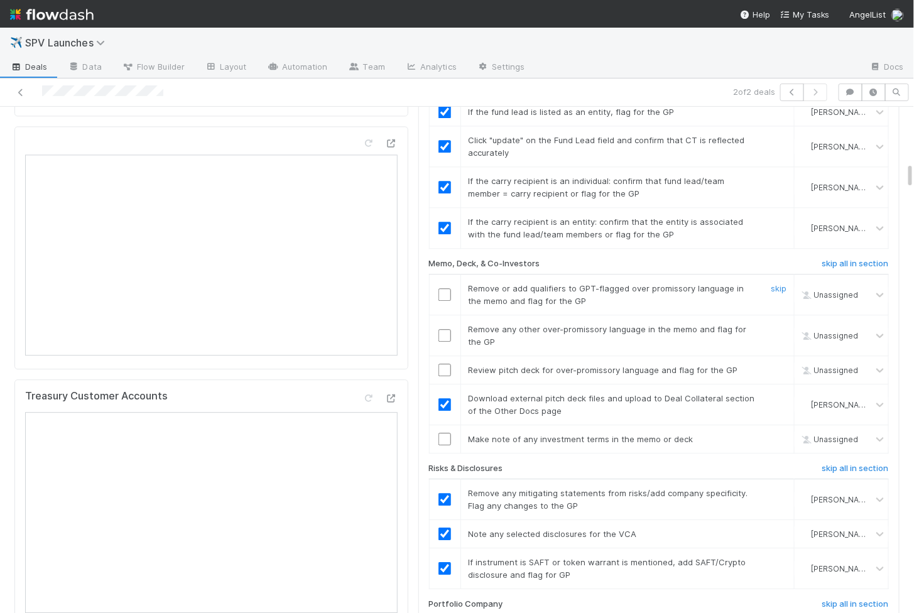
click at [445, 288] on input "checkbox" at bounding box center [444, 294] width 13 height 13
click at [444, 329] on input "checkbox" at bounding box center [444, 335] width 13 height 13
click at [444, 356] on td at bounding box center [444, 370] width 31 height 28
click at [444, 364] on input "checkbox" at bounding box center [444, 370] width 13 height 13
click at [447, 433] on input "checkbox" at bounding box center [444, 439] width 13 height 13
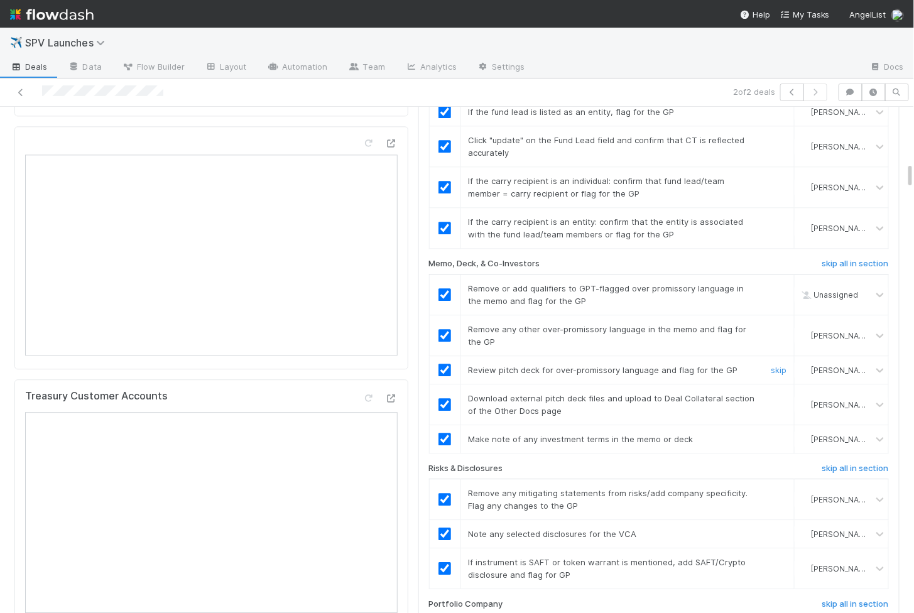
checkbox input "true"
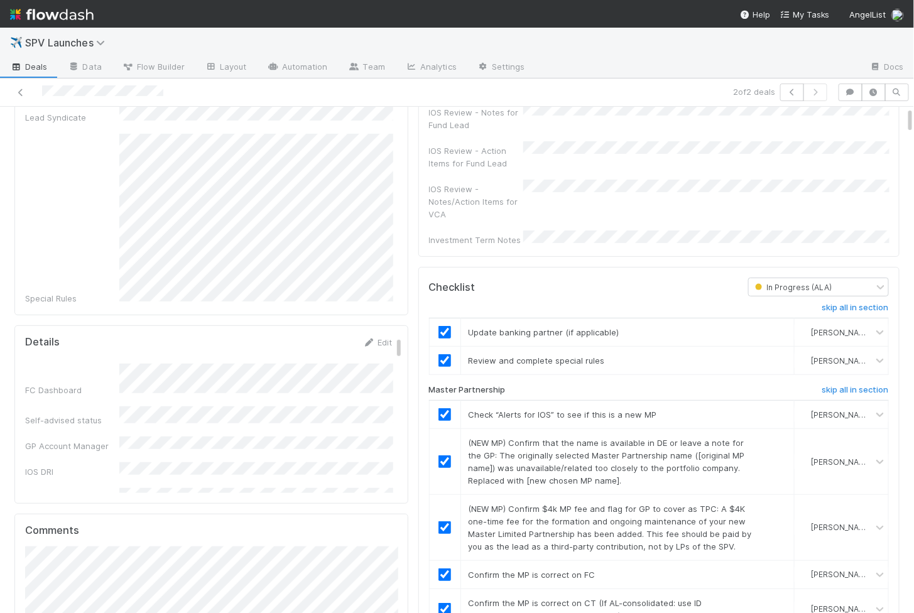
scroll to position [0, 0]
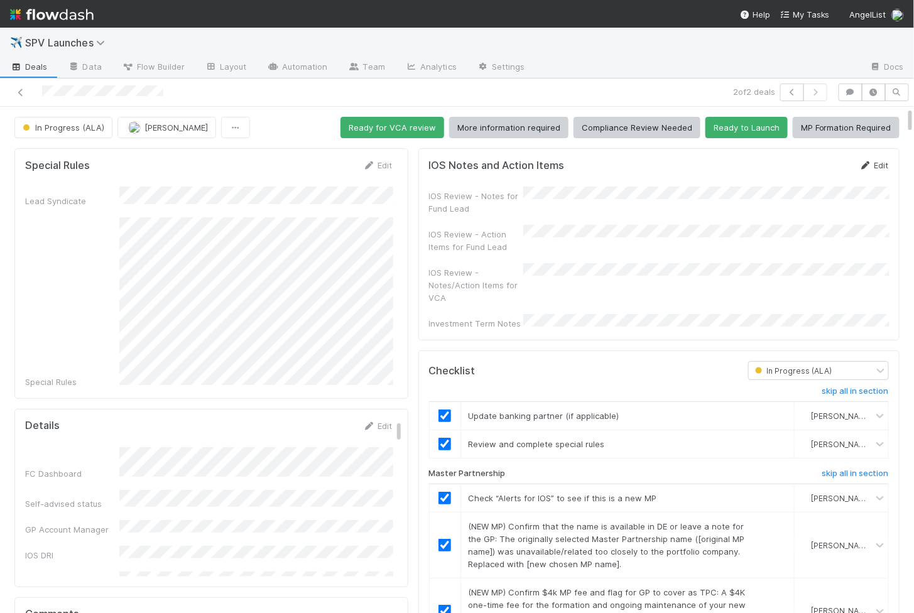
click at [879, 161] on link "Edit" at bounding box center [874, 165] width 30 height 10
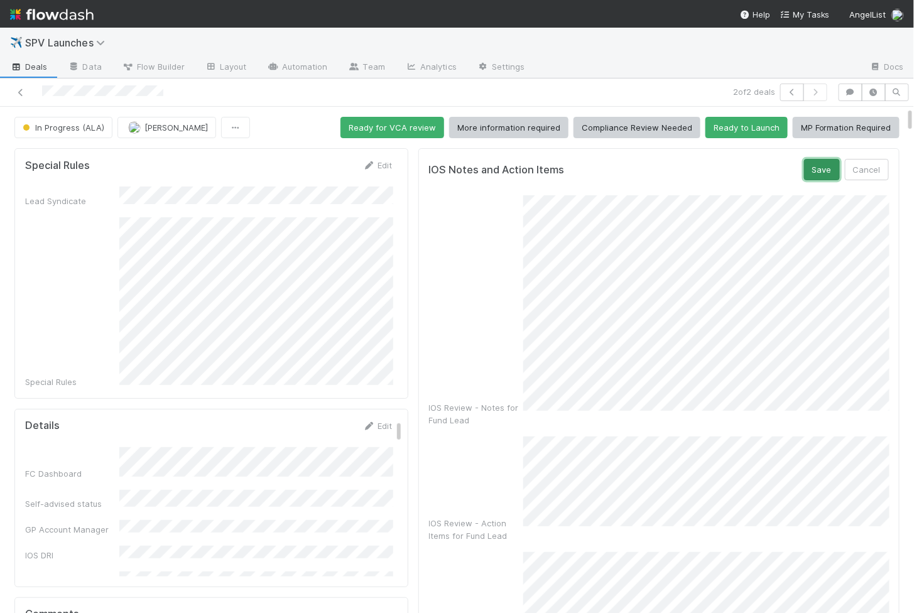
click at [818, 163] on button "Save" at bounding box center [822, 169] width 36 height 21
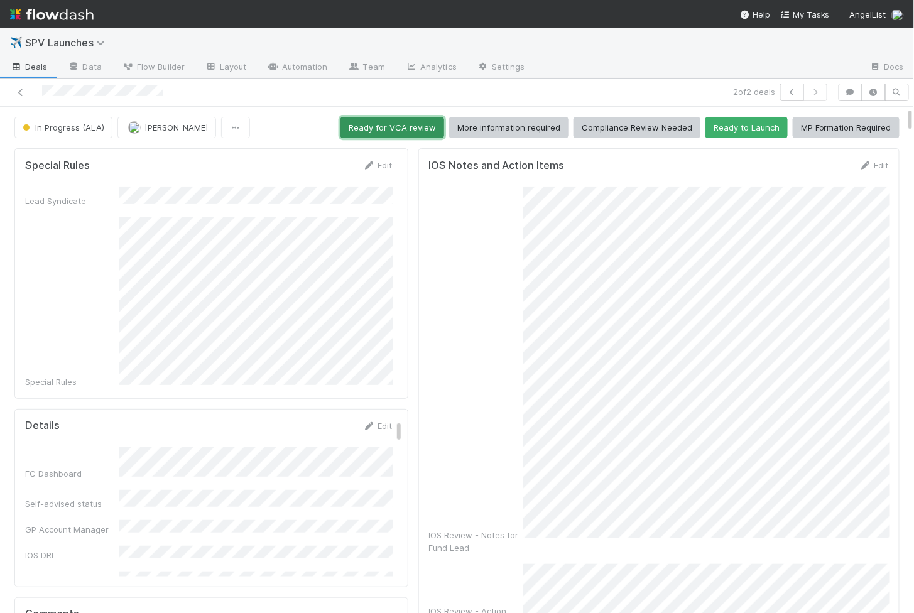
click at [408, 119] on button "Ready for VCA review" at bounding box center [392, 127] width 104 height 21
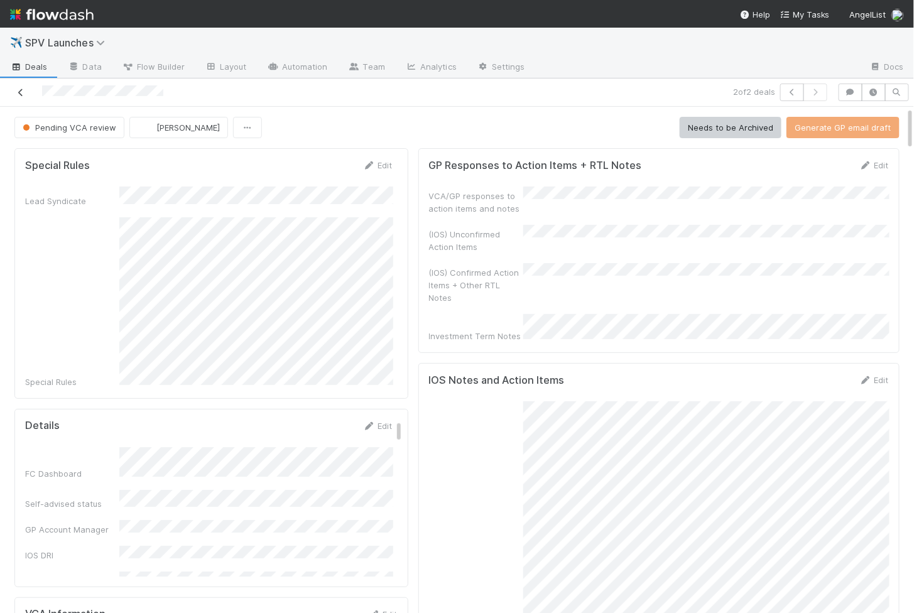
click at [24, 96] on link at bounding box center [20, 92] width 13 height 13
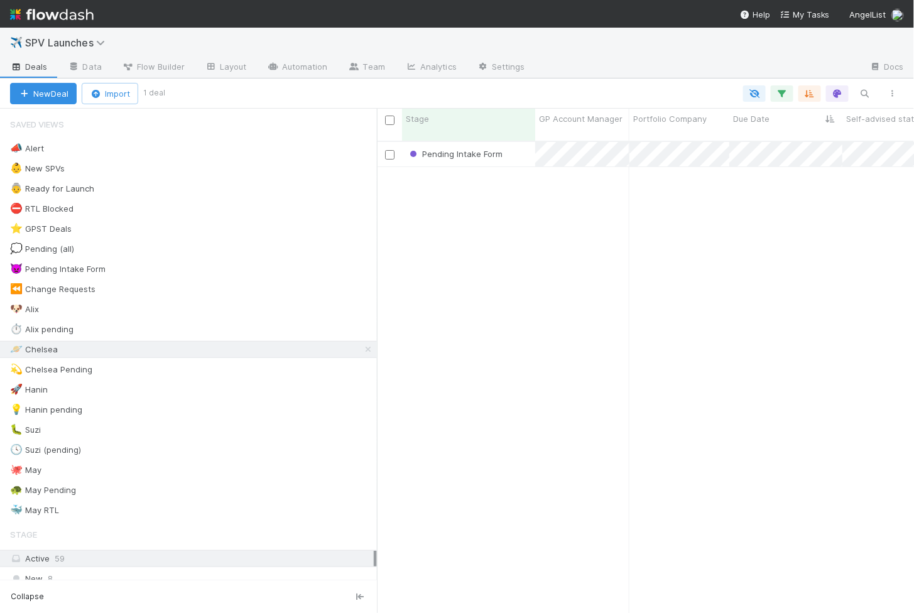
scroll to position [482, 537]
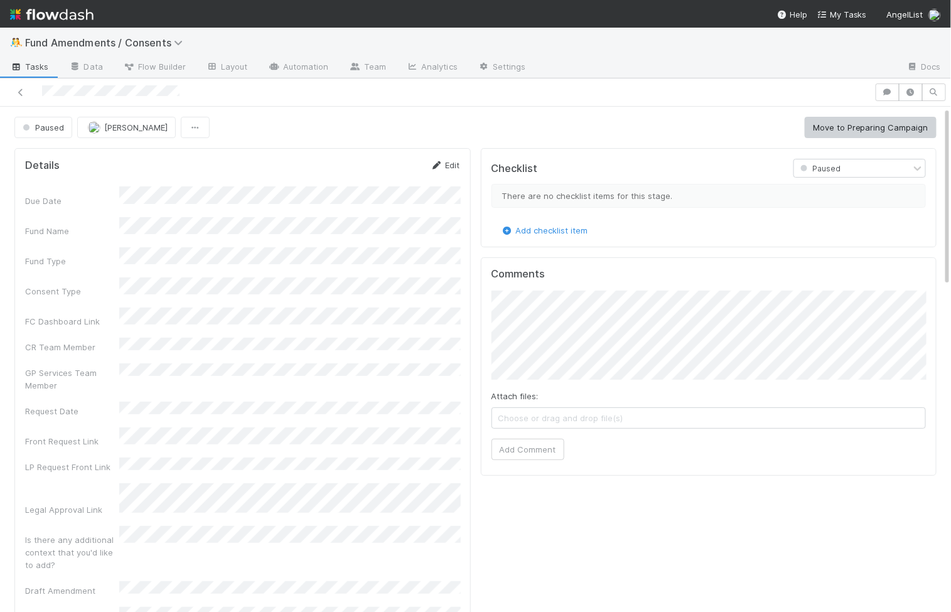
click at [455, 165] on link "Edit" at bounding box center [446, 165] width 30 height 10
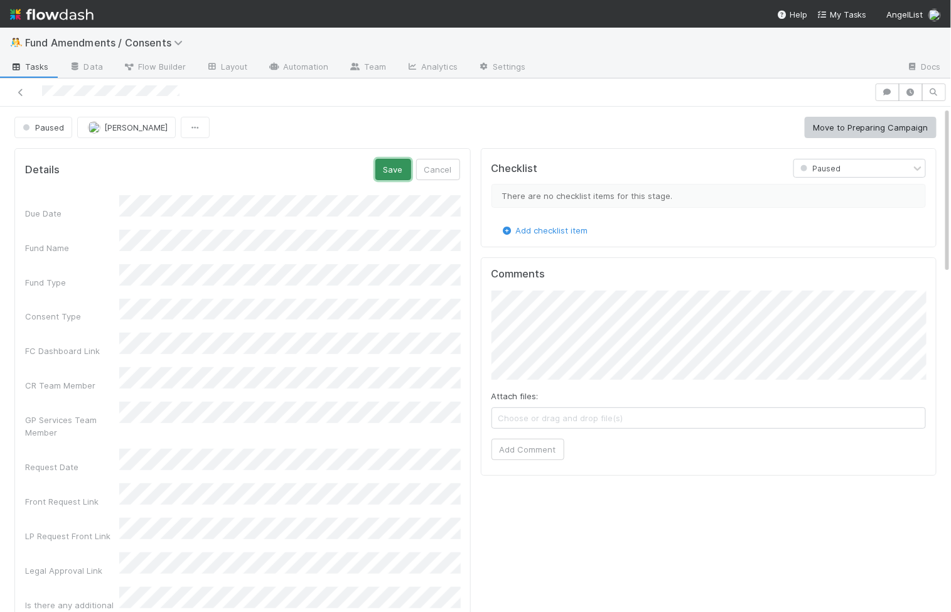
click at [399, 169] on button "Save" at bounding box center [394, 169] width 36 height 21
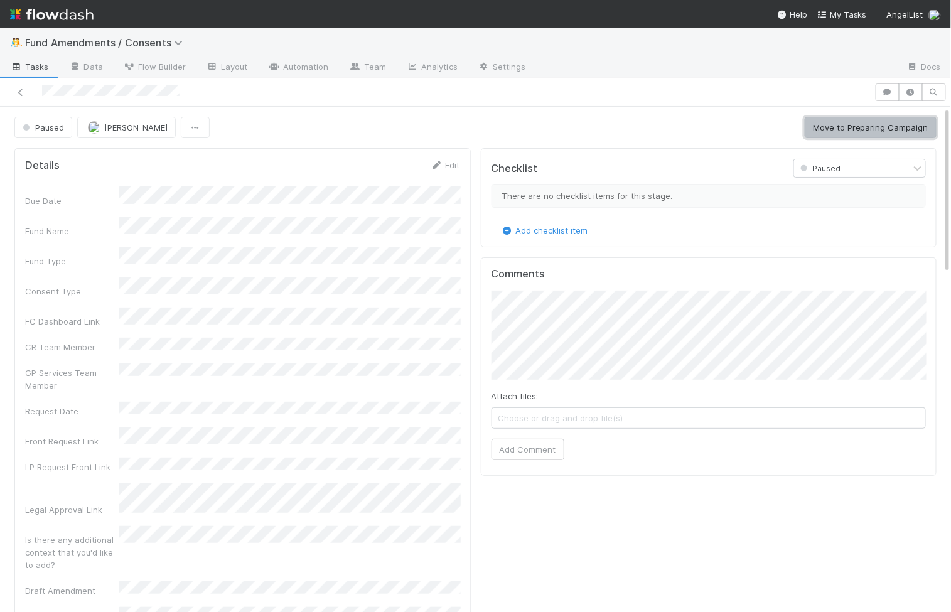
click at [826, 126] on button "Move to Preparing Campaign" at bounding box center [871, 127] width 132 height 21
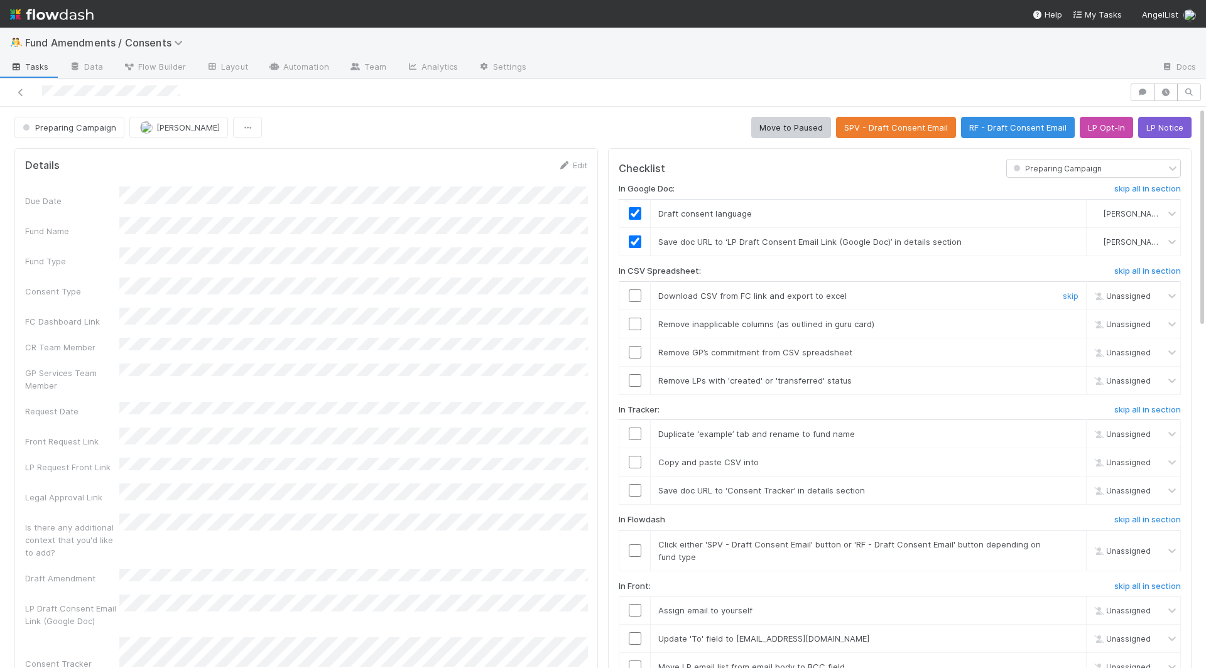
click at [636, 293] on input "checkbox" at bounding box center [635, 296] width 13 height 13
click at [636, 318] on input "checkbox" at bounding box center [635, 324] width 13 height 13
click at [636, 346] on input "checkbox" at bounding box center [635, 352] width 13 height 13
click at [636, 374] on input "checkbox" at bounding box center [635, 380] width 13 height 13
click at [637, 428] on input "checkbox" at bounding box center [635, 434] width 13 height 13
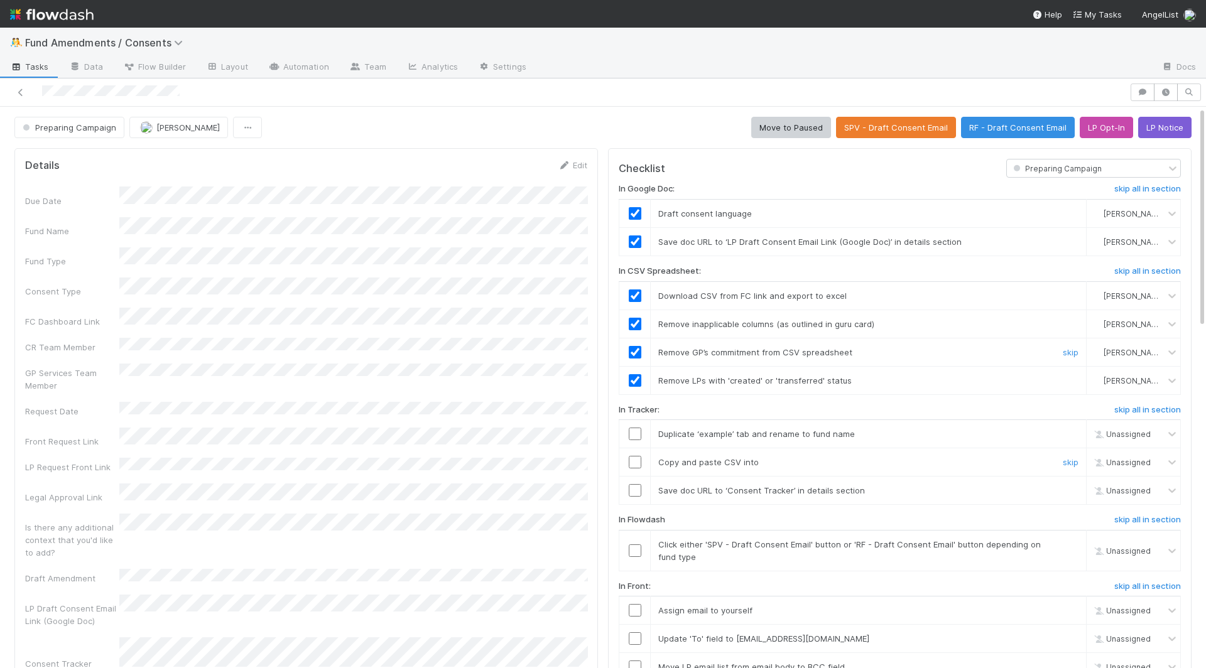
click at [635, 450] on td at bounding box center [634, 462] width 31 height 28
click at [636, 485] on input "checkbox" at bounding box center [635, 490] width 13 height 13
click at [637, 460] on input "checkbox" at bounding box center [635, 462] width 13 height 13
click at [637, 432] on input "checkbox" at bounding box center [635, 434] width 13 height 13
click at [915, 127] on button "SPV - Draft Consent Email" at bounding box center [896, 127] width 120 height 21
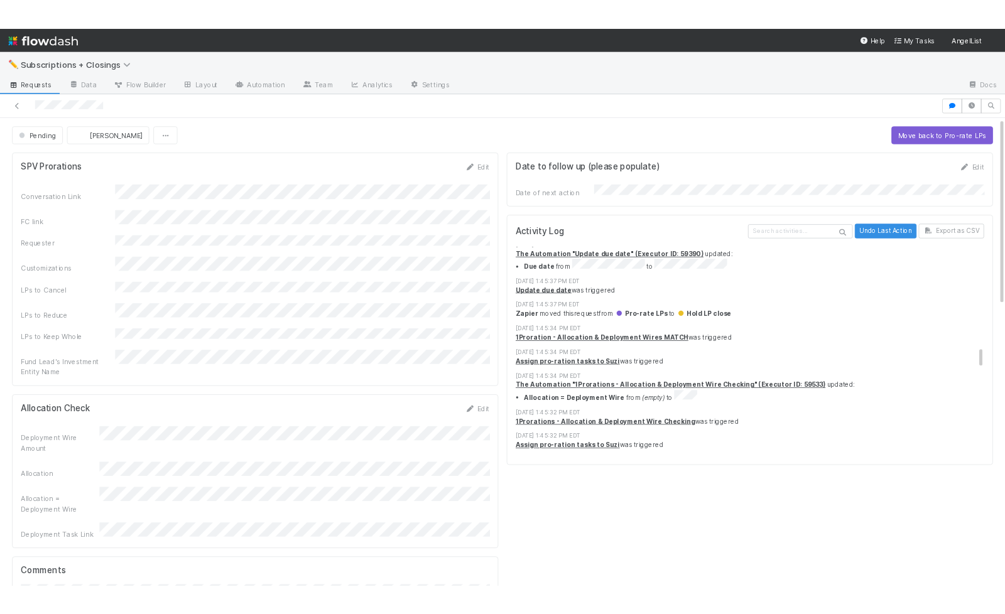
scroll to position [1096, 0]
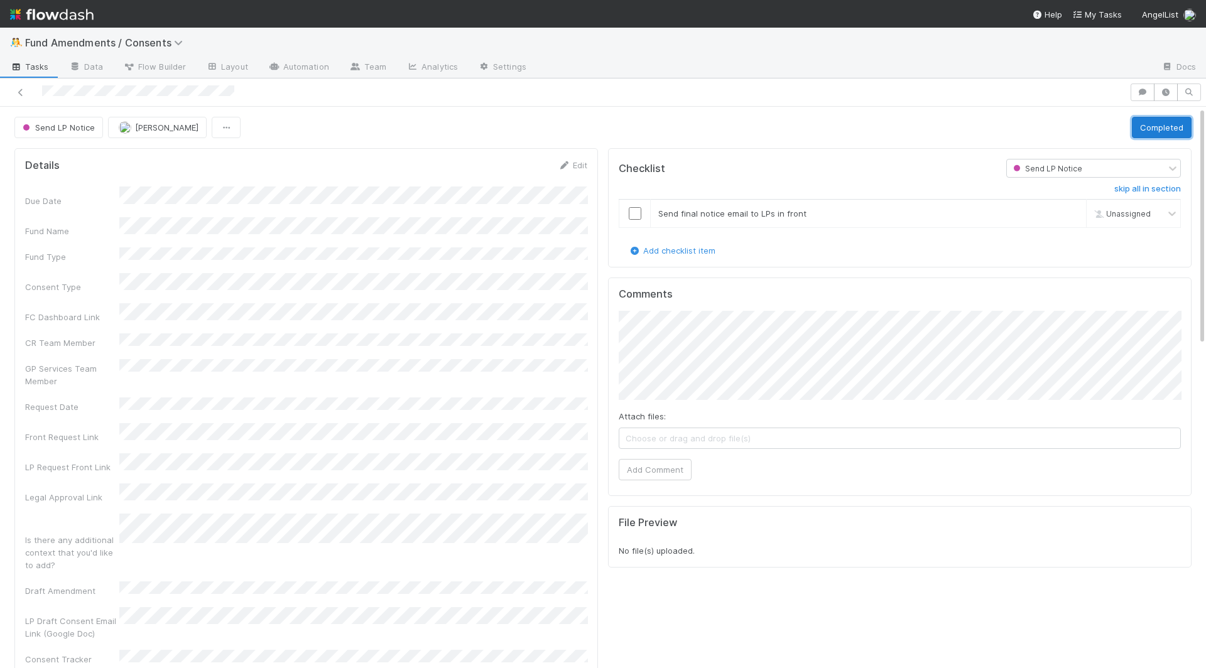
click at [1147, 125] on button "Completed" at bounding box center [1162, 127] width 60 height 21
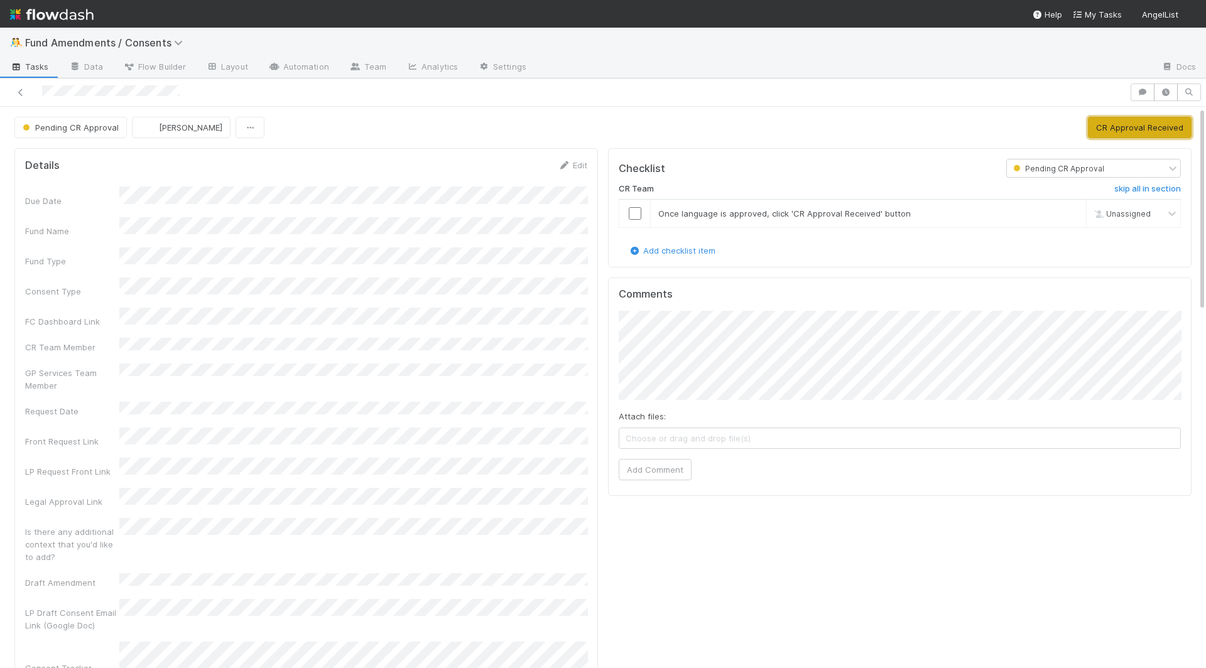
click at [1128, 127] on button "CR Approval Received" at bounding box center [1140, 127] width 104 height 21
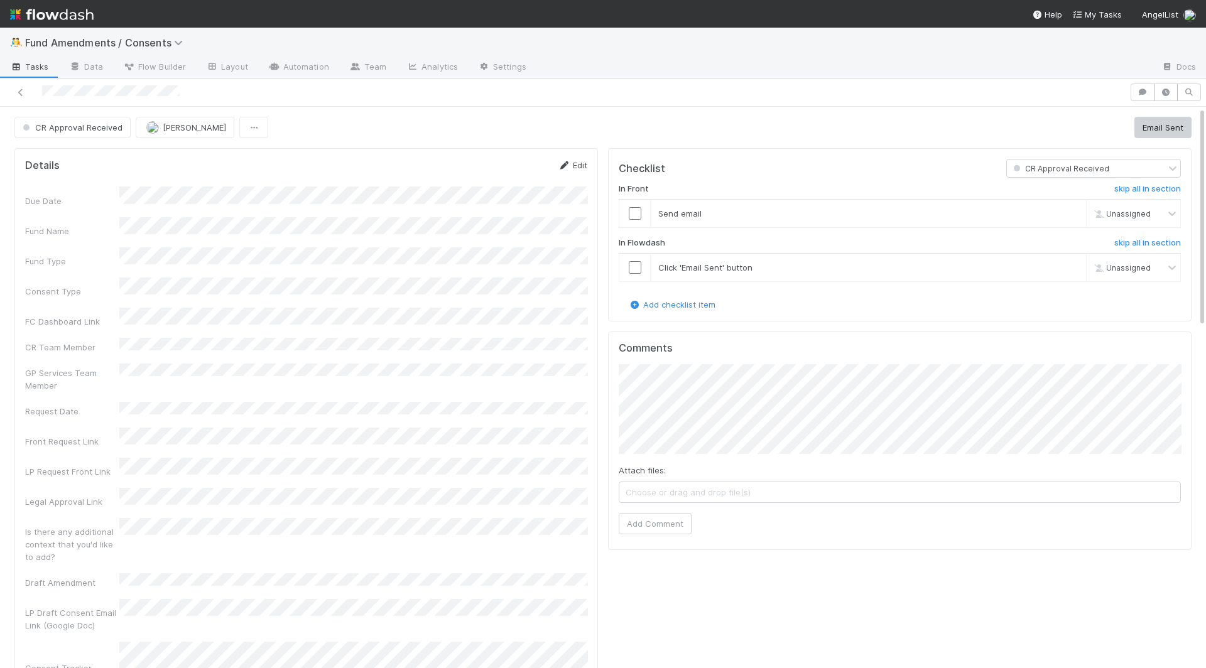
click at [572, 163] on link "Edit" at bounding box center [573, 165] width 30 height 10
click at [522, 162] on button "Save" at bounding box center [520, 169] width 36 height 21
click at [636, 213] on input "checkbox" at bounding box center [635, 213] width 13 height 13
click at [634, 262] on input "checkbox" at bounding box center [635, 267] width 13 height 13
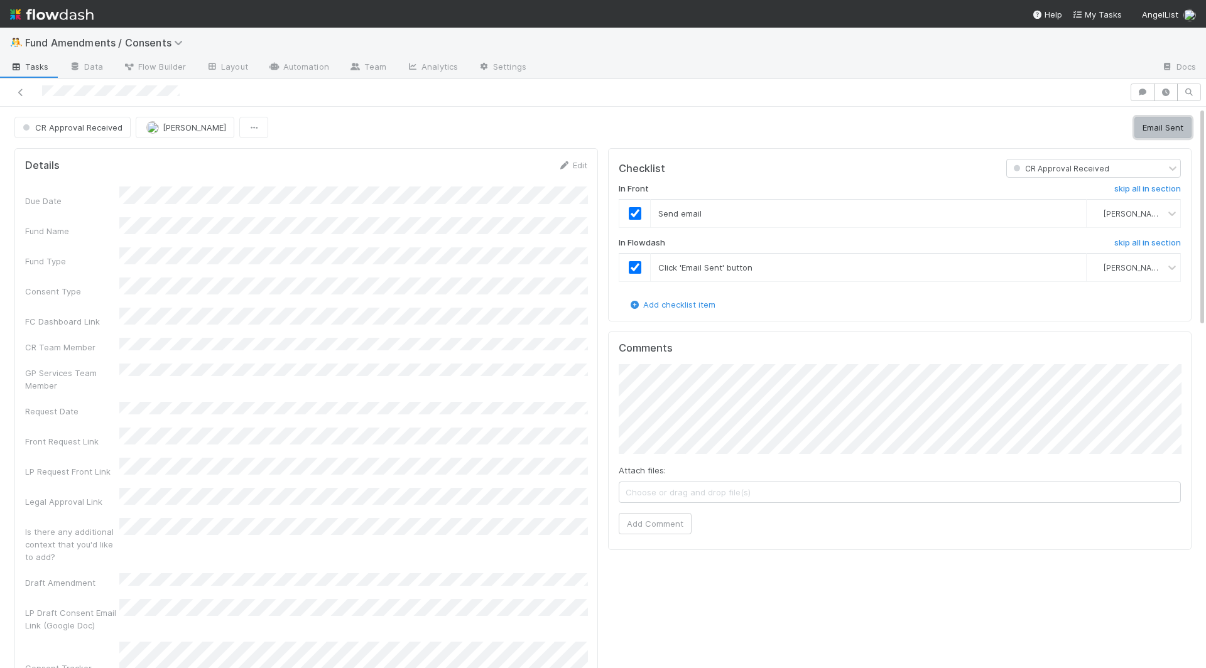
click at [1169, 125] on button "Email Sent" at bounding box center [1162, 127] width 57 height 21
